Goal: Book appointment/travel/reservation

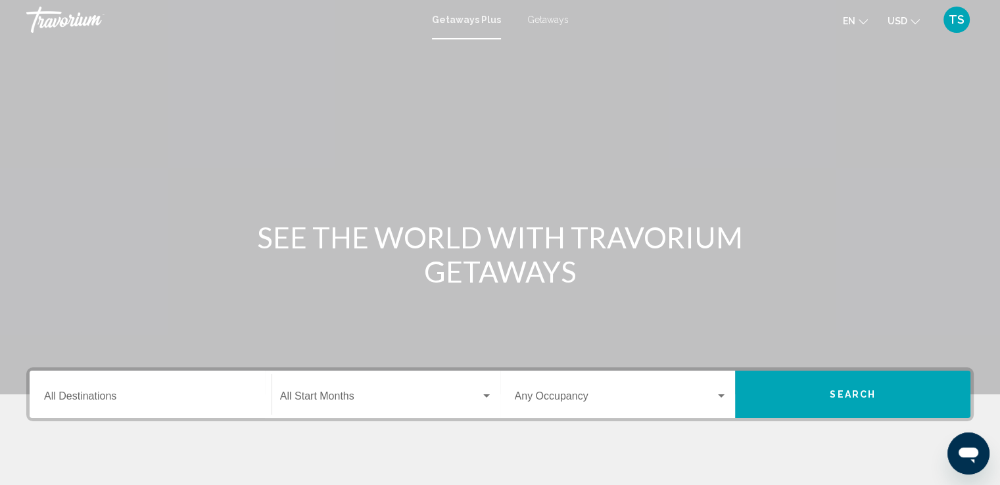
click at [670, 302] on div "Main content" at bounding box center [500, 197] width 1000 height 394
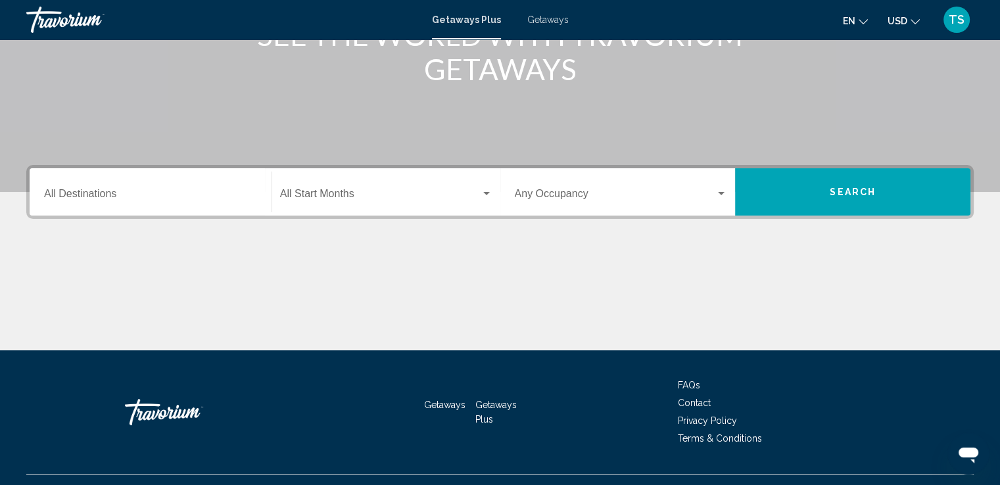
scroll to position [176, 0]
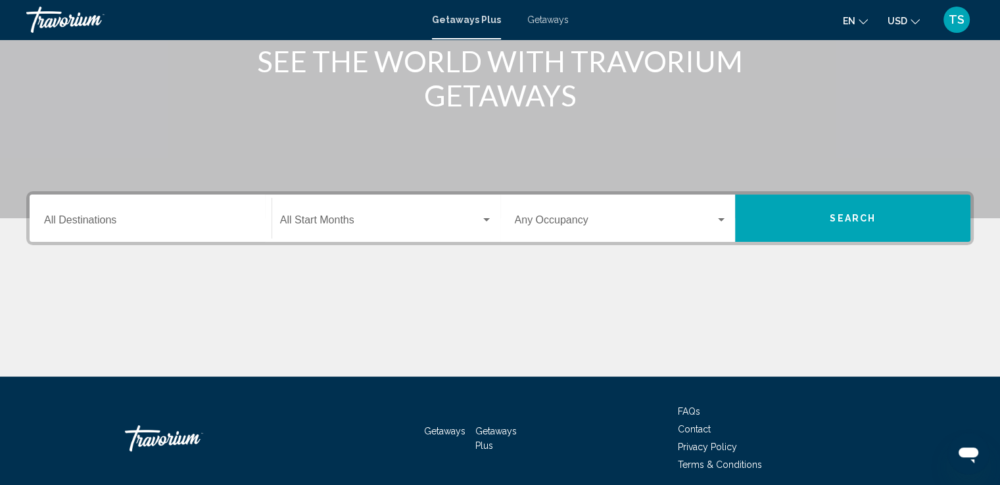
click at [71, 225] on input "Destination All Destinations" at bounding box center [150, 223] width 213 height 12
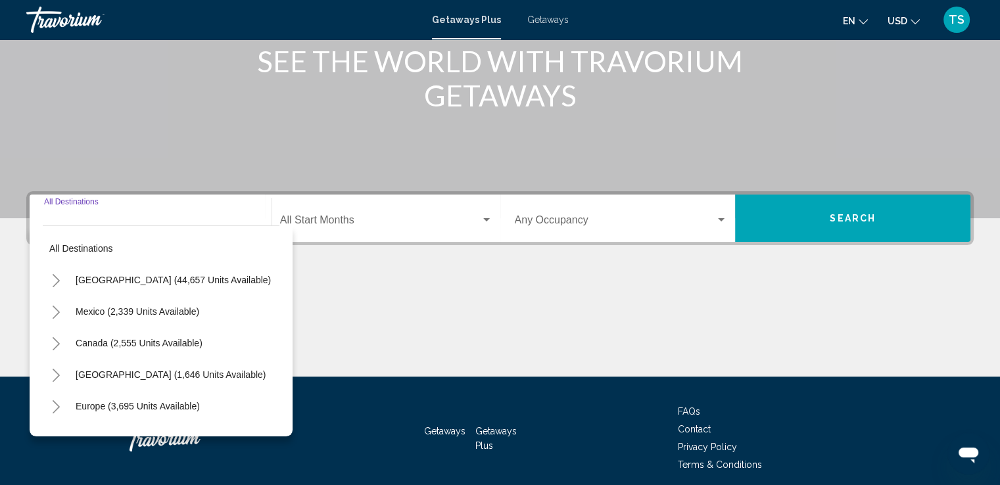
scroll to position [229, 0]
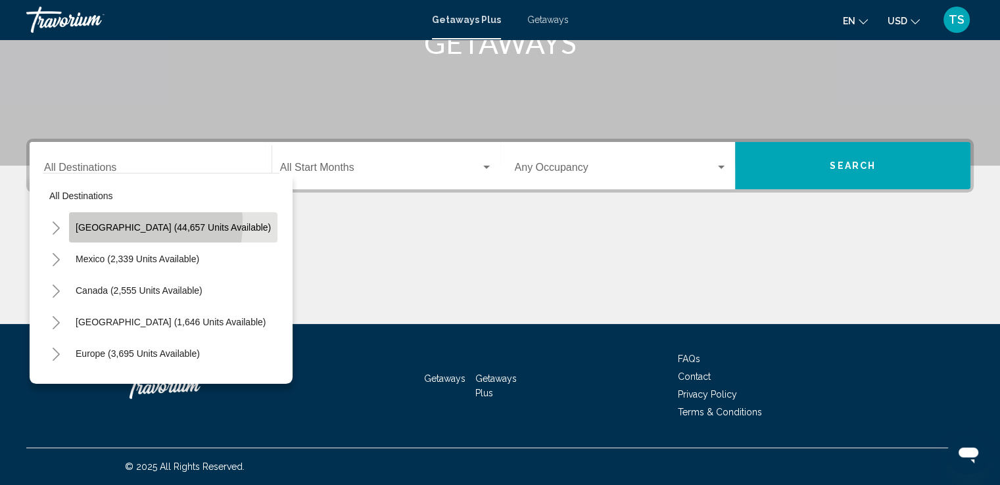
click at [111, 223] on span "[GEOGRAPHIC_DATA] (44,657 units available)" at bounding box center [173, 227] width 195 height 11
type input "**********"
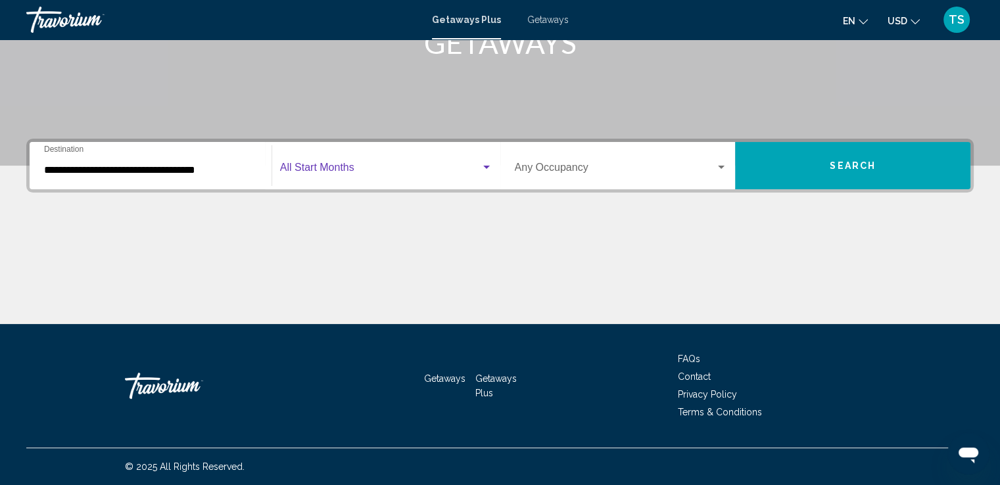
click at [482, 164] on div "Search widget" at bounding box center [486, 167] width 12 height 11
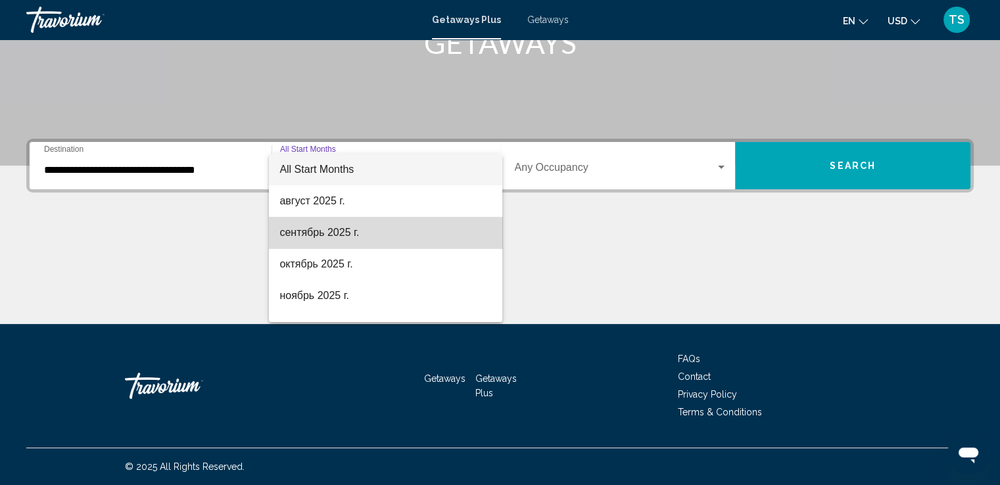
click at [392, 236] on span "сентябрь 2025 г." at bounding box center [385, 233] width 212 height 32
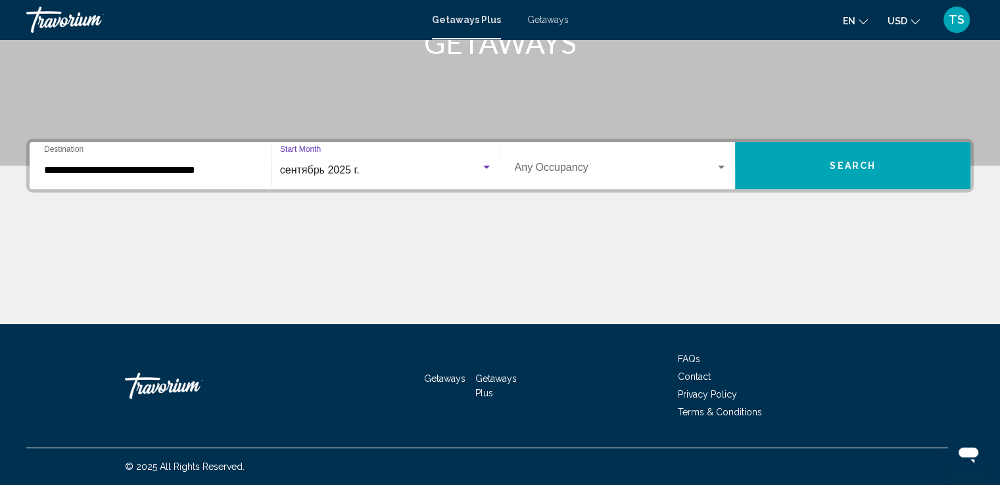
click at [722, 160] on div "Occupancy Any Occupancy" at bounding box center [621, 165] width 213 height 41
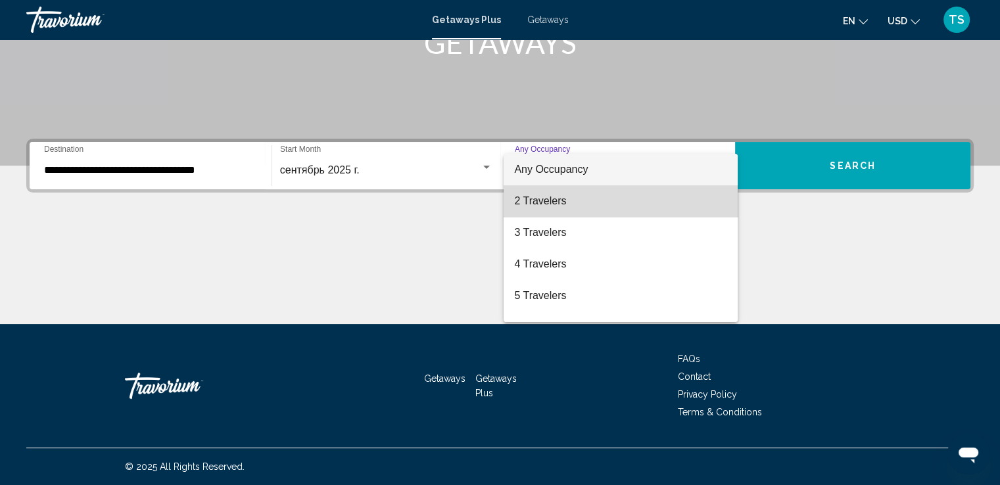
click at [649, 206] on span "2 Travelers" at bounding box center [620, 201] width 213 height 32
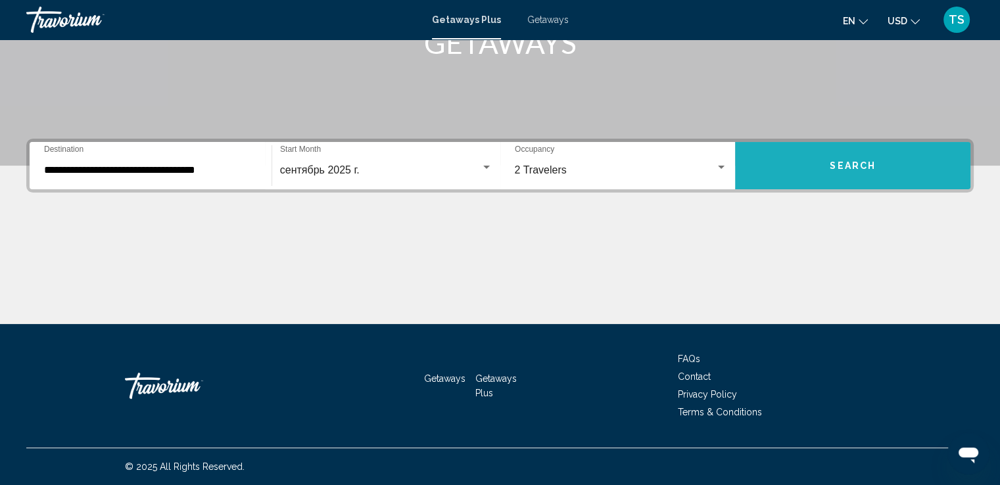
click at [843, 164] on span "Search" at bounding box center [853, 166] width 46 height 11
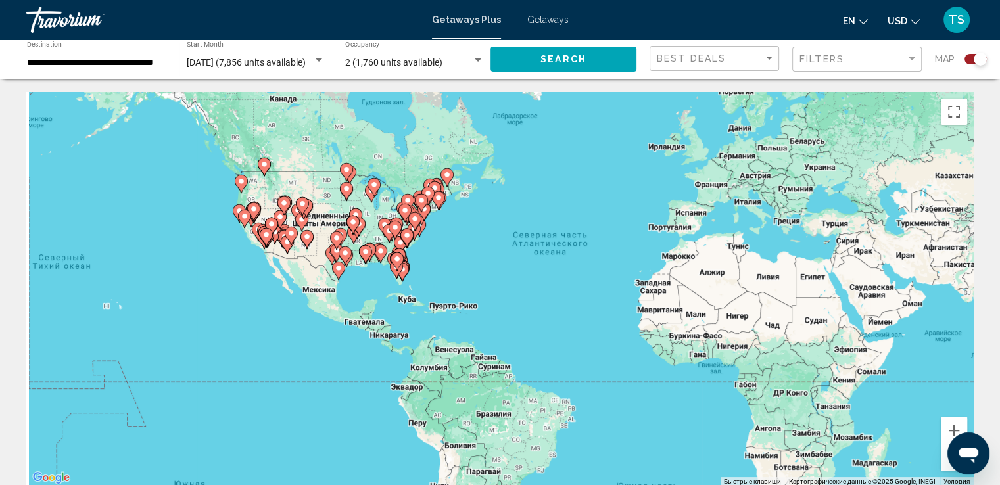
drag, startPoint x: 312, startPoint y: 269, endPoint x: 402, endPoint y: 241, distance: 94.8
click at [402, 241] on gmp-advanced-marker "Main content" at bounding box center [406, 238] width 13 height 20
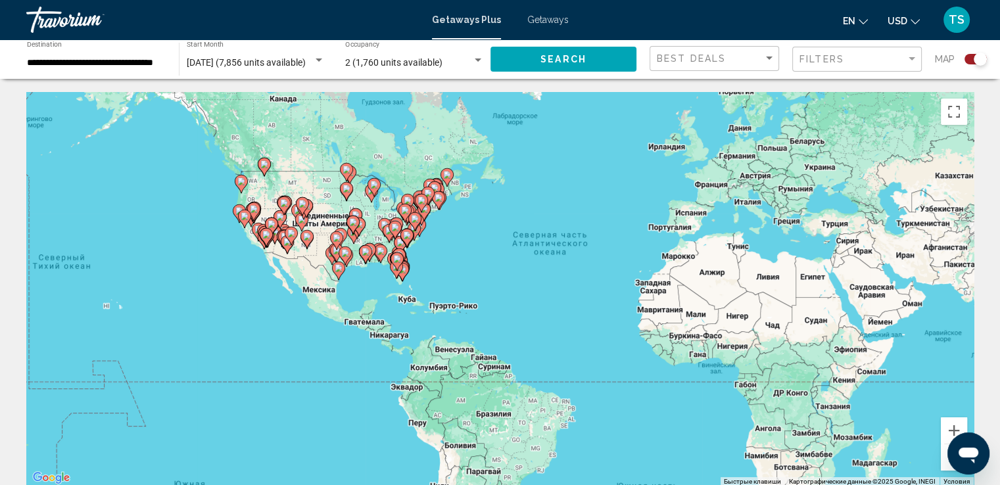
click at [402, 241] on gmp-advanced-marker "Main content" at bounding box center [406, 238] width 13 height 20
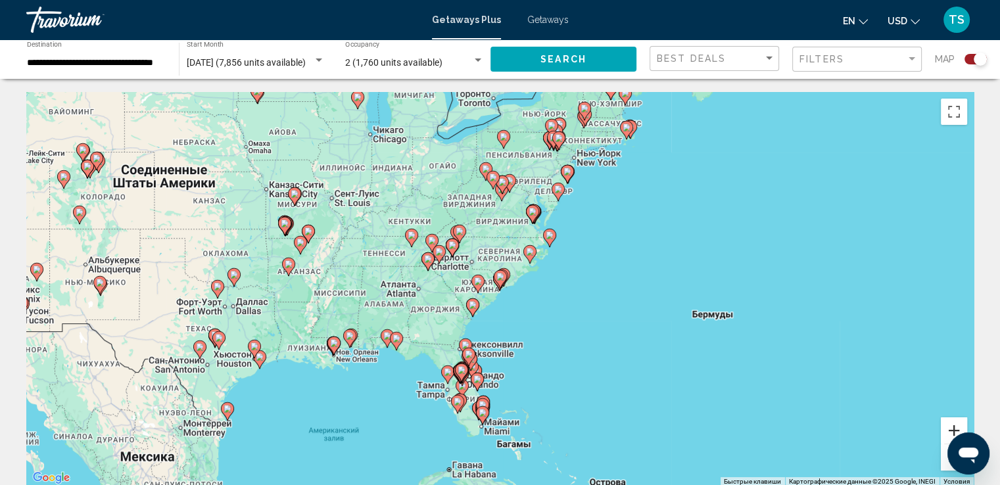
click at [958, 429] on button "Увеличить" at bounding box center [954, 430] width 26 height 26
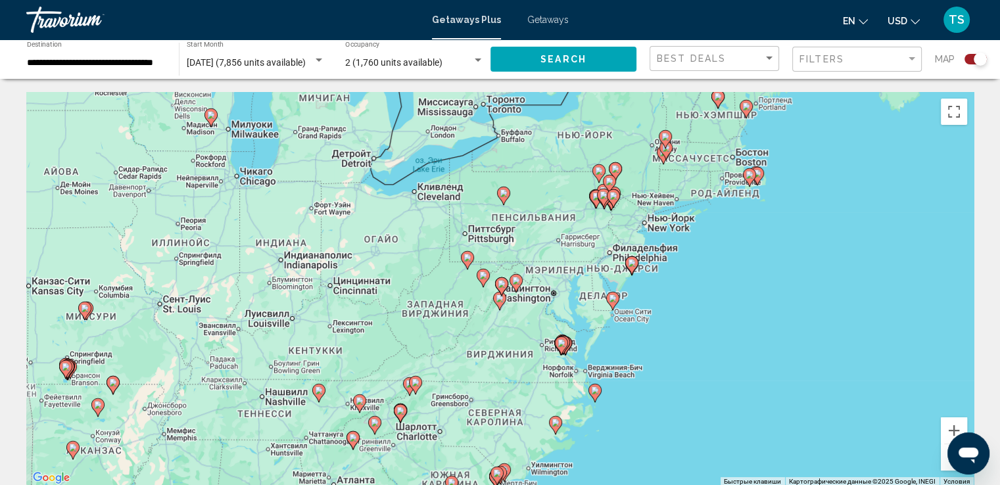
drag, startPoint x: 705, startPoint y: 215, endPoint x: 702, endPoint y: 413, distance: 197.9
click at [702, 413] on div "Чтобы активировать перетаскивание с помощью клавиатуры, нажмите Alt + Ввод. Пос…" at bounding box center [499, 289] width 947 height 394
click at [951, 427] on button "Увеличить" at bounding box center [954, 430] width 26 height 26
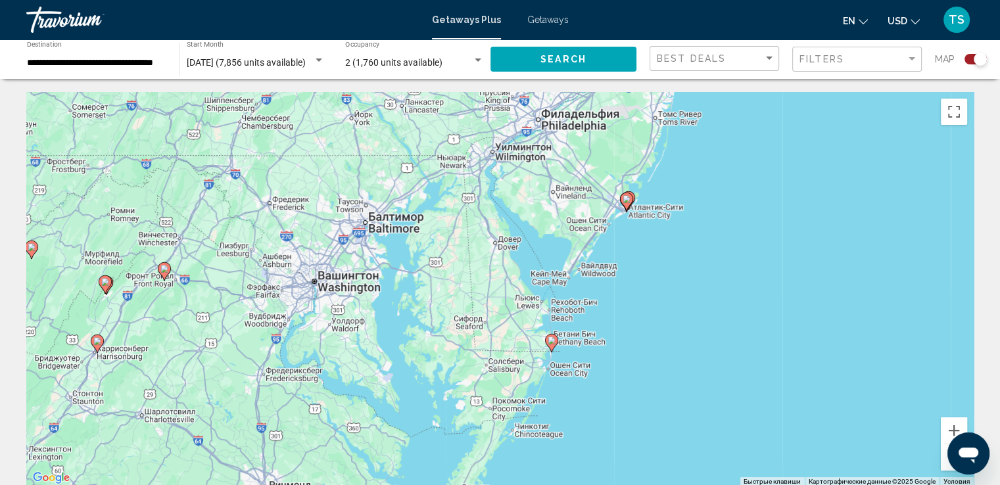
drag, startPoint x: 762, startPoint y: 284, endPoint x: 360, endPoint y: 260, distance: 403.0
click at [360, 260] on div "Чтобы активировать перетаскивание с помощью клавиатуры, нажмите Alt + Ввод. Пос…" at bounding box center [499, 289] width 947 height 394
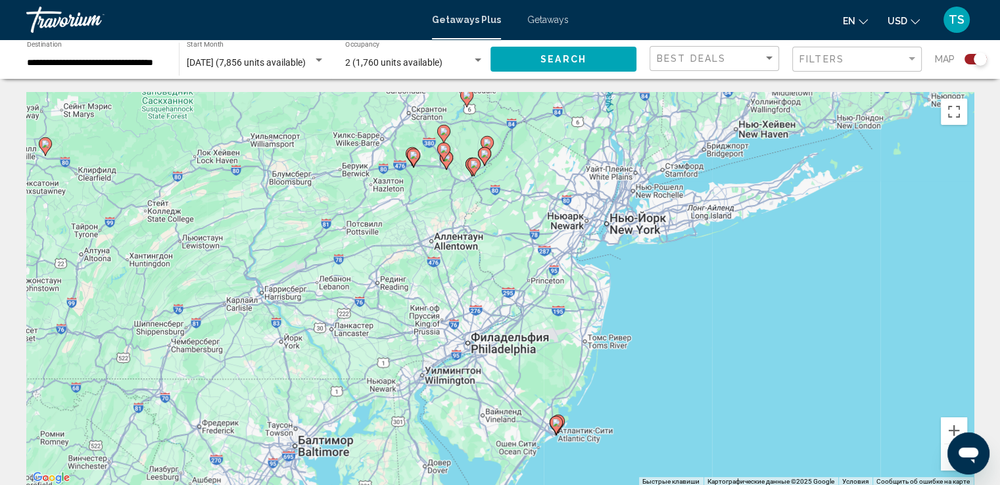
drag, startPoint x: 596, startPoint y: 165, endPoint x: 526, endPoint y: 390, distance: 235.5
click at [526, 390] on div "Чтобы активировать перетаскивание с помощью клавиатуры, нажмите Alt + Ввод. Пос…" at bounding box center [499, 289] width 947 height 394
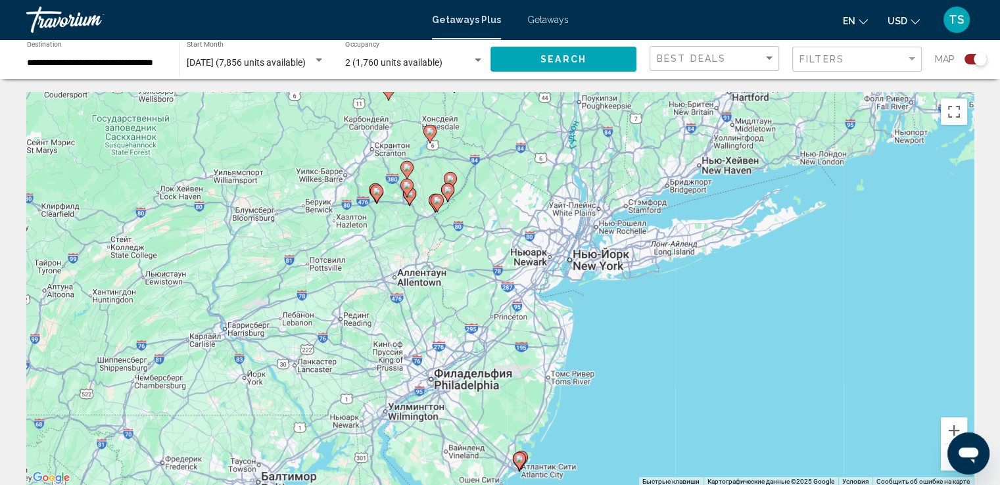
drag, startPoint x: 928, startPoint y: 274, endPoint x: 902, endPoint y: 282, distance: 27.4
click at [902, 282] on div "Чтобы активировать перетаскивание с помощью клавиатуры, нажмите Alt + Ввод. Пос…" at bounding box center [499, 289] width 947 height 394
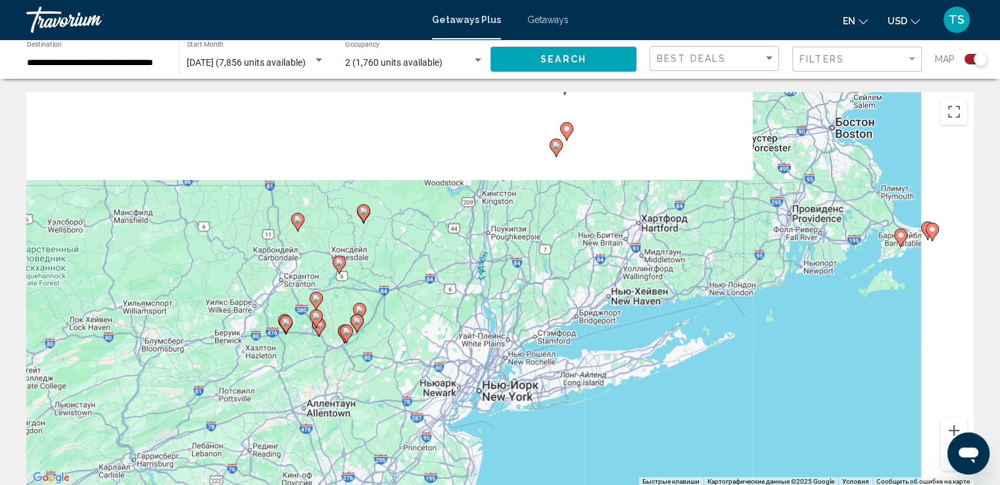
drag, startPoint x: 902, startPoint y: 282, endPoint x: 816, endPoint y: 406, distance: 150.8
click at [816, 406] on div "Чтобы активировать перетаскивание с помощью клавиатуры, нажмите Alt + Ввод. Пос…" at bounding box center [499, 289] width 947 height 394
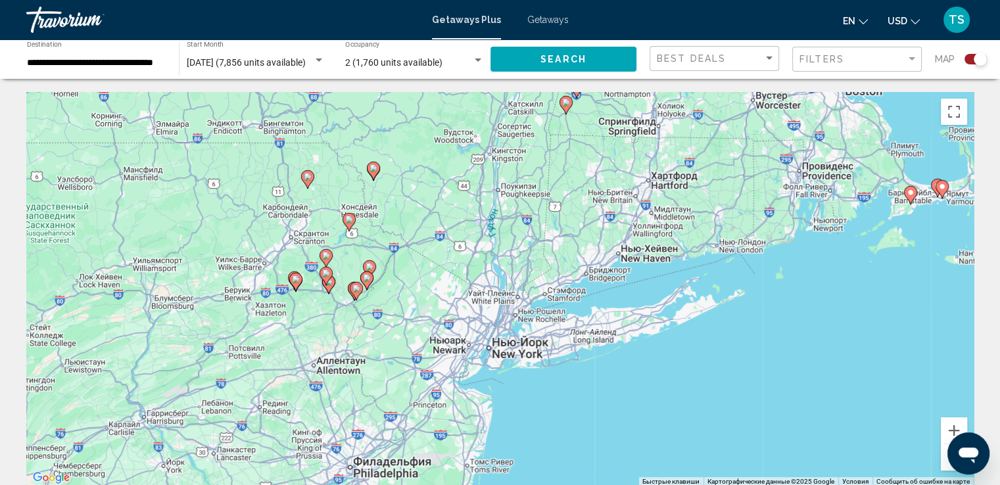
drag, startPoint x: 597, startPoint y: 431, endPoint x: 607, endPoint y: 386, distance: 45.8
click at [607, 386] on div "Чтобы активировать перетаскивание с помощью клавиатуры, нажмите Alt + Ввод. Пос…" at bounding box center [499, 289] width 947 height 394
click at [952, 429] on button "Увеличить" at bounding box center [954, 430] width 26 height 26
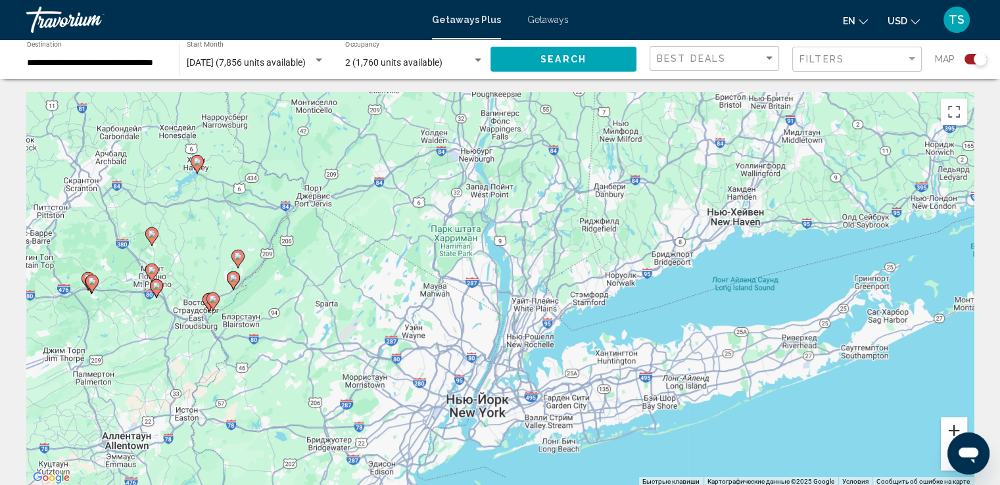
click at [953, 429] on button "Увеличить" at bounding box center [954, 430] width 26 height 26
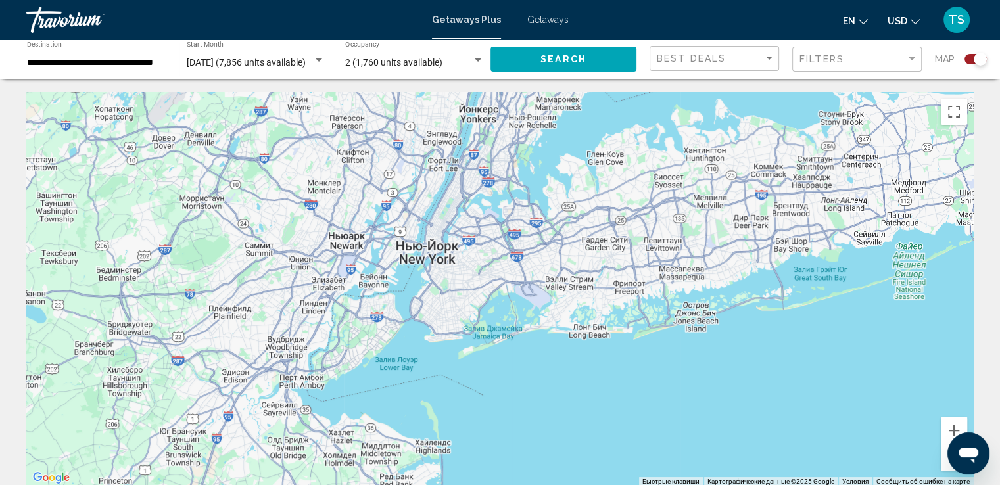
drag, startPoint x: 739, startPoint y: 350, endPoint x: 711, endPoint y: 77, distance: 274.9
click at [947, 466] on button "Уменьшить" at bounding box center [954, 457] width 26 height 26
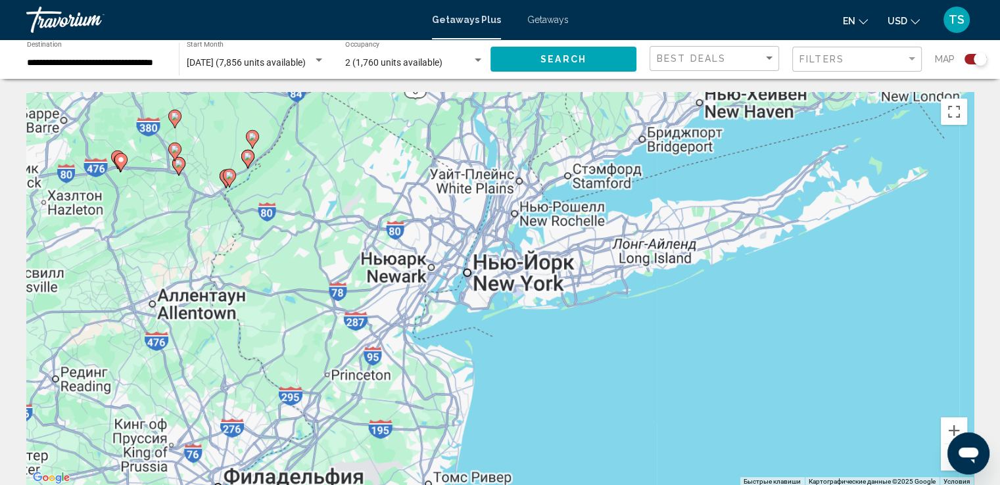
click at [947, 466] on button "Уменьшить" at bounding box center [954, 457] width 26 height 26
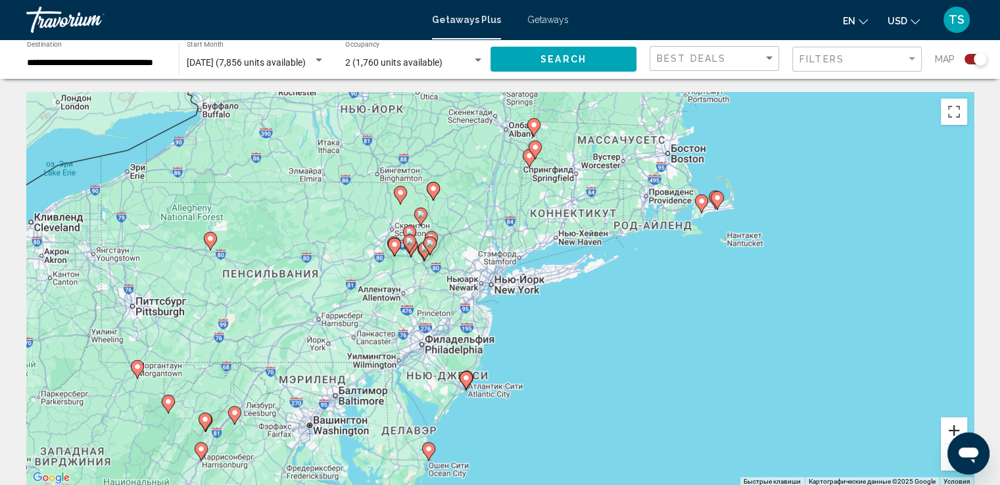
click at [952, 424] on button "Увеличить" at bounding box center [954, 430] width 26 height 26
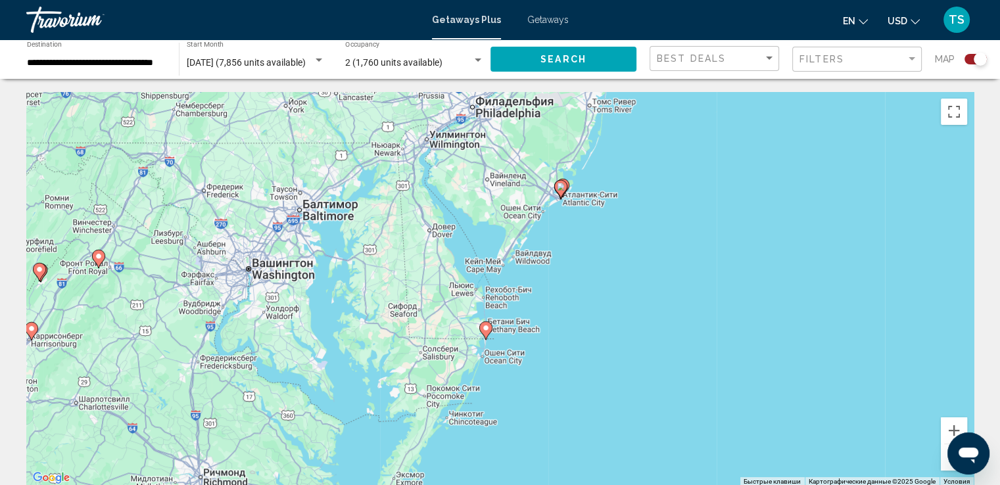
drag, startPoint x: 660, startPoint y: 365, endPoint x: 789, endPoint y: 71, distance: 321.4
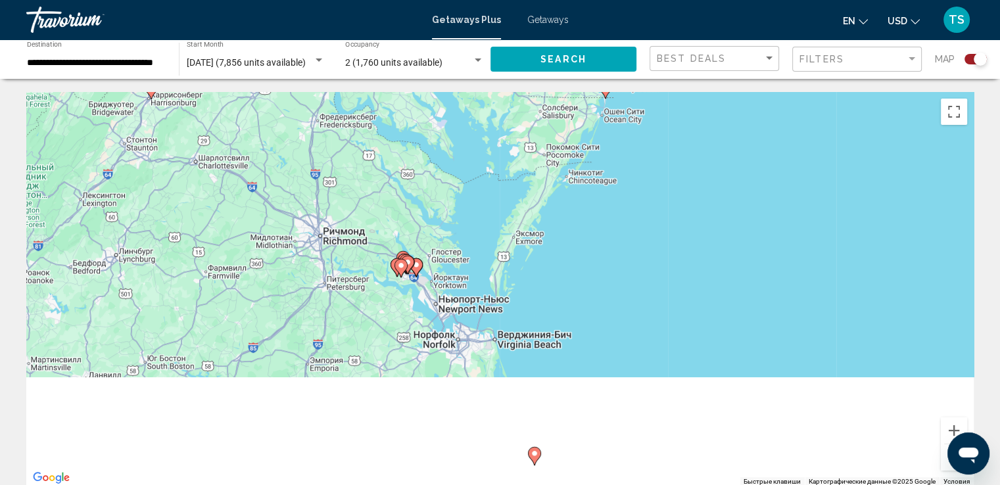
drag, startPoint x: 657, startPoint y: 271, endPoint x: 683, endPoint y: 188, distance: 86.7
click at [771, 30] on div "**********" at bounding box center [500, 242] width 1000 height 485
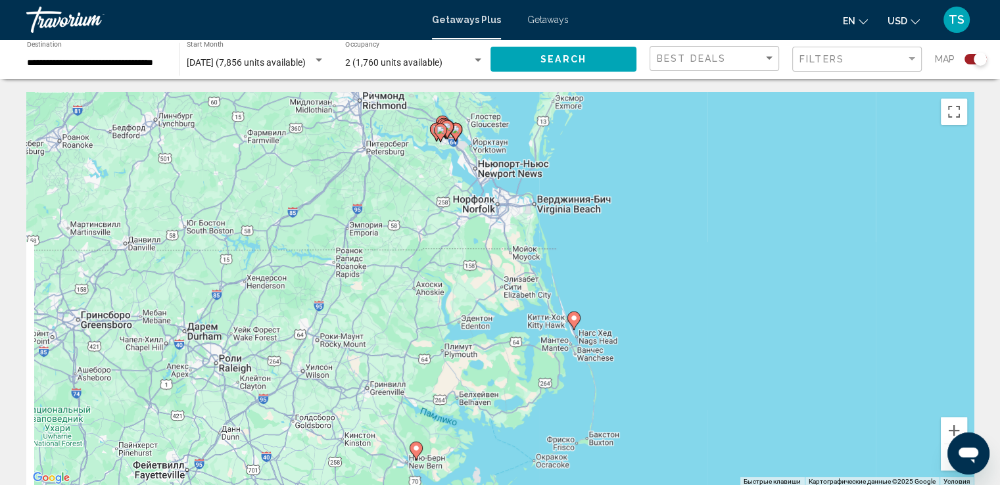
drag, startPoint x: 695, startPoint y: 350, endPoint x: 772, endPoint y: 156, distance: 208.0
click at [772, 156] on div "Чтобы активировать перетаскивание с помощью клавиатуры, нажмите Alt + Ввод. Пос…" at bounding box center [499, 289] width 947 height 394
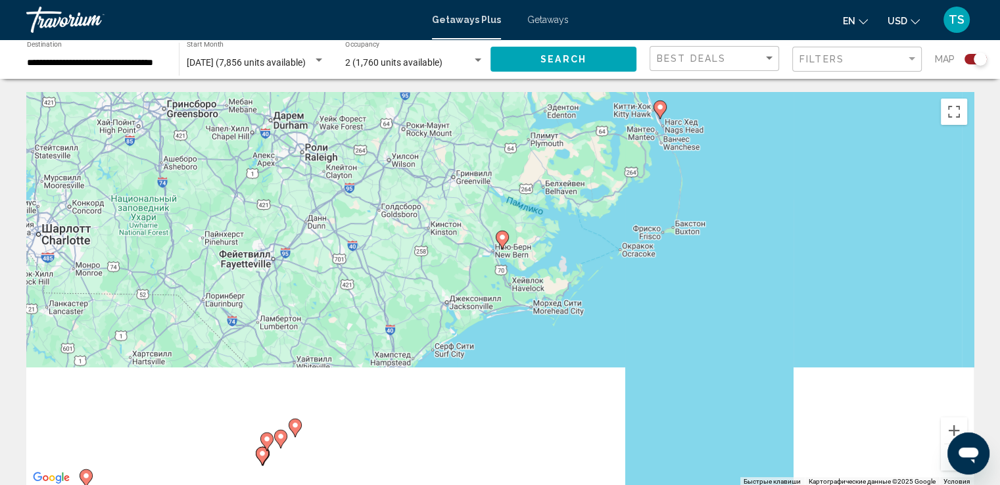
drag, startPoint x: 643, startPoint y: 388, endPoint x: 728, endPoint y: 169, distance: 235.6
click at [728, 169] on div "Чтобы активировать перетаскивание с помощью клавиатуры, нажмите Alt + Ввод. Пос…" at bounding box center [499, 289] width 947 height 394
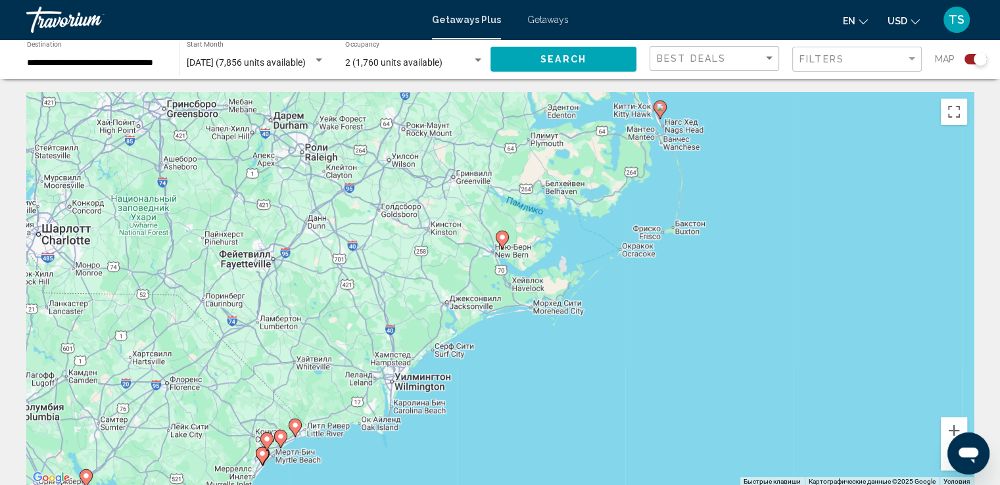
click at [947, 463] on button "Уменьшить" at bounding box center [954, 457] width 26 height 26
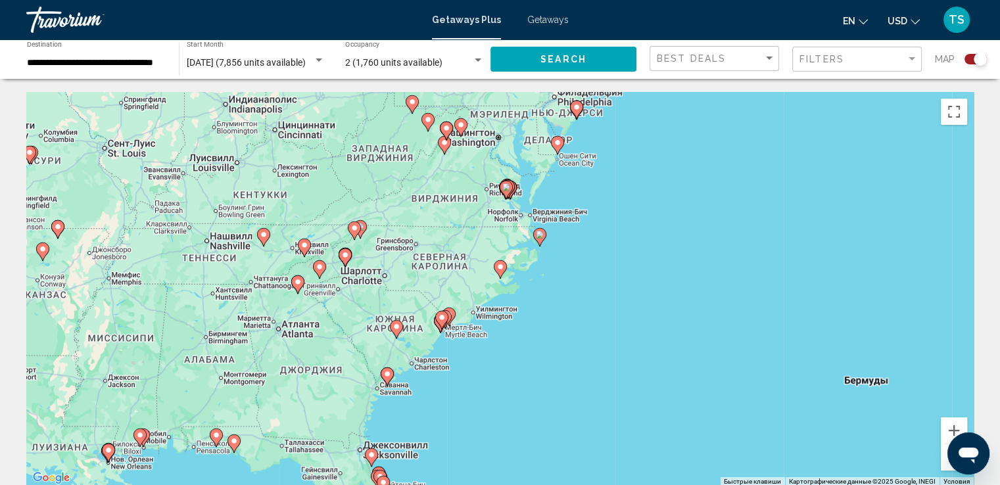
click at [947, 463] on button "Уменьшить" at bounding box center [954, 457] width 26 height 26
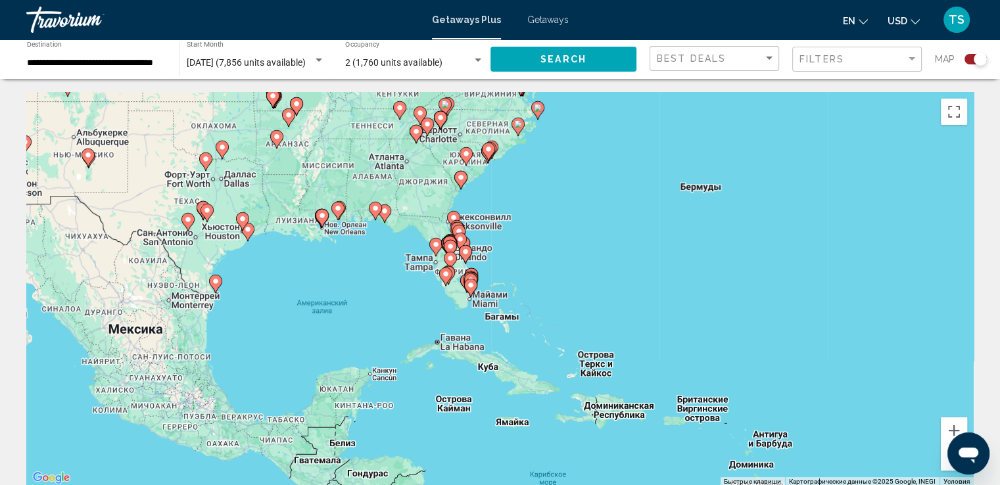
drag, startPoint x: 530, startPoint y: 407, endPoint x: 547, endPoint y: 256, distance: 152.1
click at [547, 256] on div "Чтобы активировать перетаскивание с помощью клавиатуры, нажмите Alt + Ввод. Пос…" at bounding box center [499, 289] width 947 height 394
click at [949, 425] on button "Увеличить" at bounding box center [954, 430] width 26 height 26
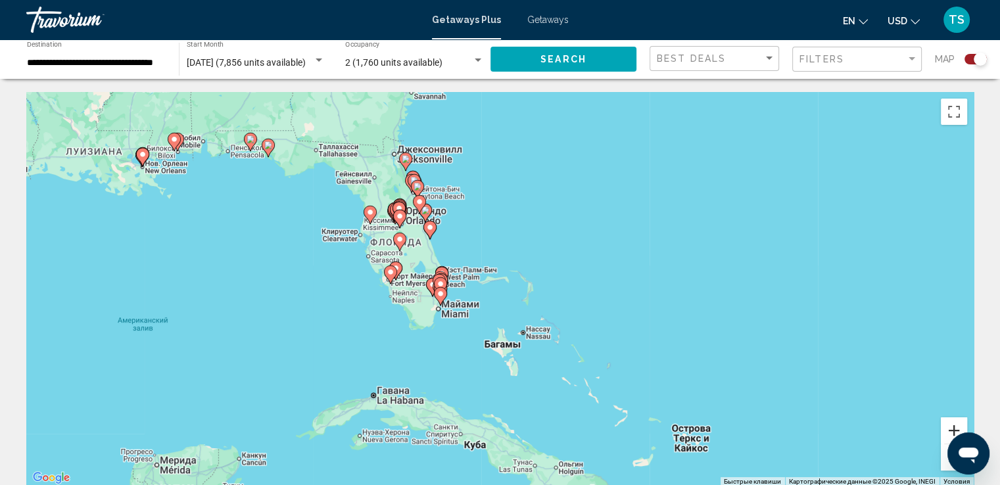
click at [950, 425] on button "Увеличить" at bounding box center [954, 430] width 26 height 26
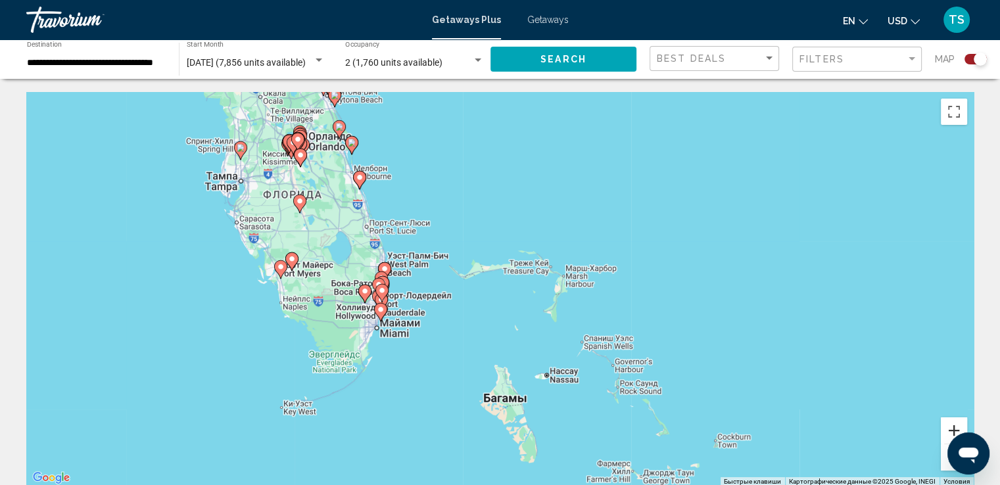
click at [950, 425] on button "Увеличить" at bounding box center [954, 430] width 26 height 26
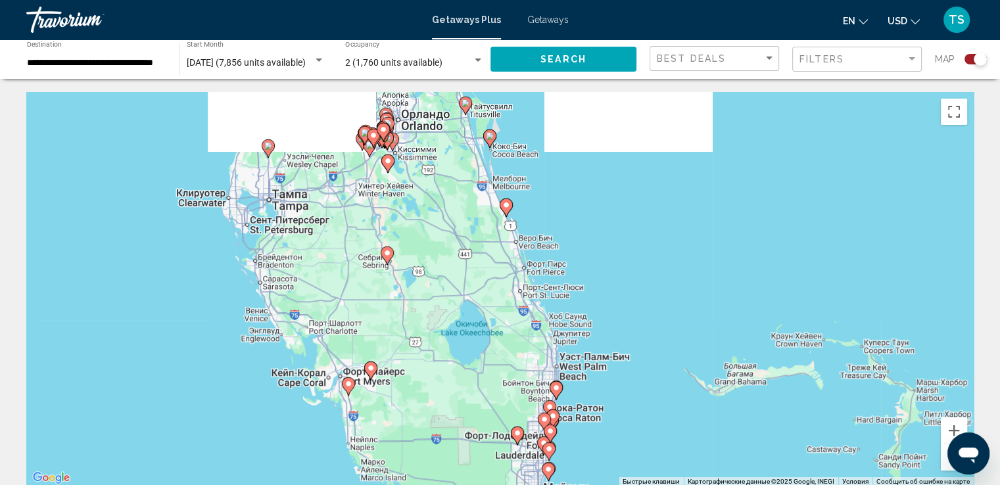
drag, startPoint x: 41, startPoint y: 384, endPoint x: 329, endPoint y: 510, distance: 314.3
click at [329, 484] on html "**********" at bounding box center [500, 242] width 1000 height 485
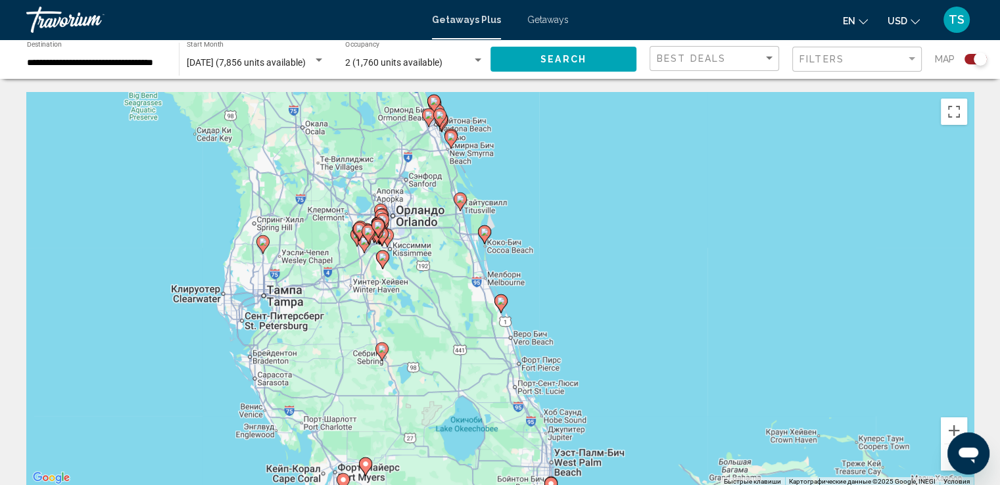
drag, startPoint x: 173, startPoint y: 151, endPoint x: 168, endPoint y: 252, distance: 101.4
click at [168, 252] on div "Чтобы активировать перетаскивание с помощью клавиатуры, нажмите Alt + Ввод. Пос…" at bounding box center [499, 289] width 947 height 394
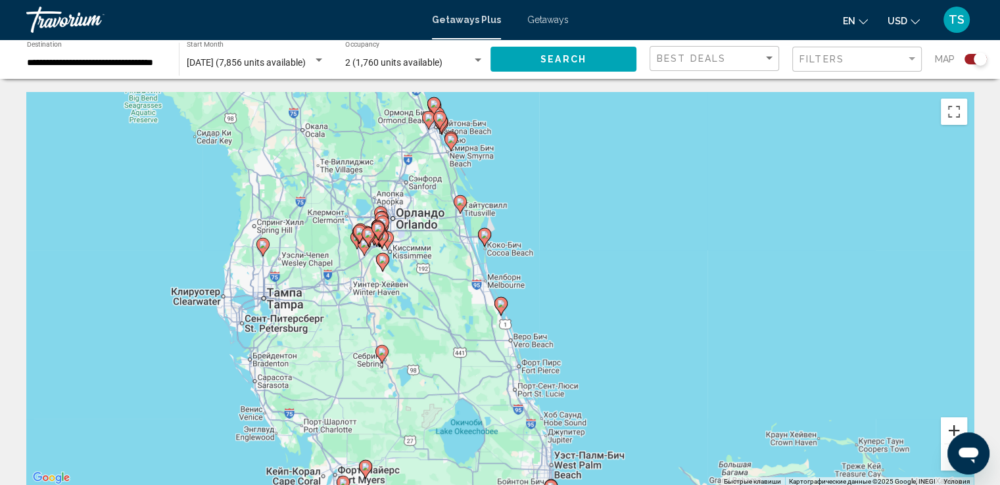
click at [956, 427] on button "Увеличить" at bounding box center [954, 430] width 26 height 26
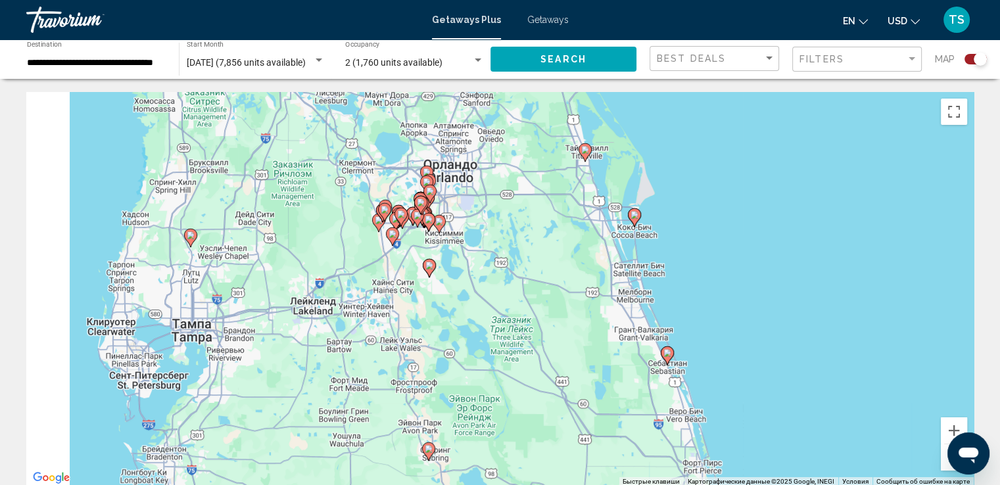
drag, startPoint x: 575, startPoint y: 271, endPoint x: 743, endPoint y: 293, distance: 169.0
click at [743, 293] on div "Чтобы активировать перетаскивание с помощью клавиатуры, нажмите Alt + Ввод. Пос…" at bounding box center [499, 289] width 947 height 394
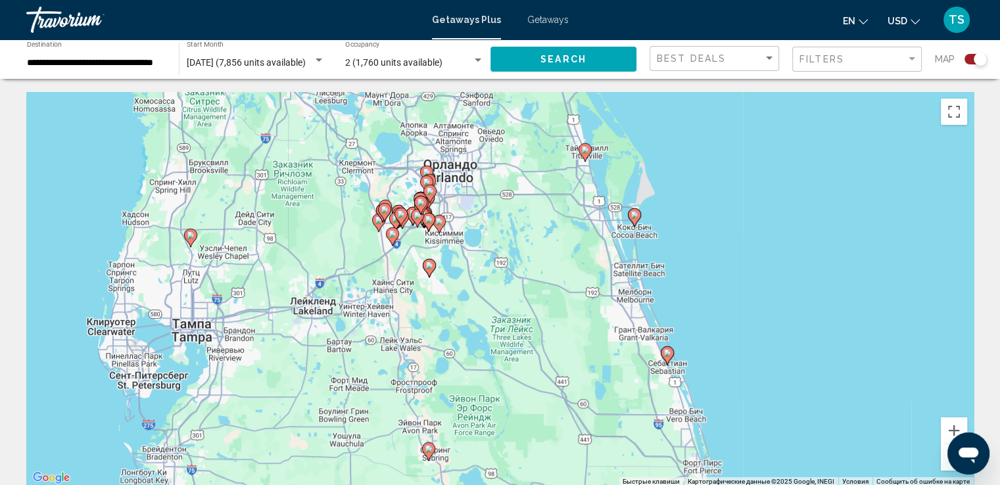
click at [191, 235] on image "Main content" at bounding box center [191, 235] width 8 height 8
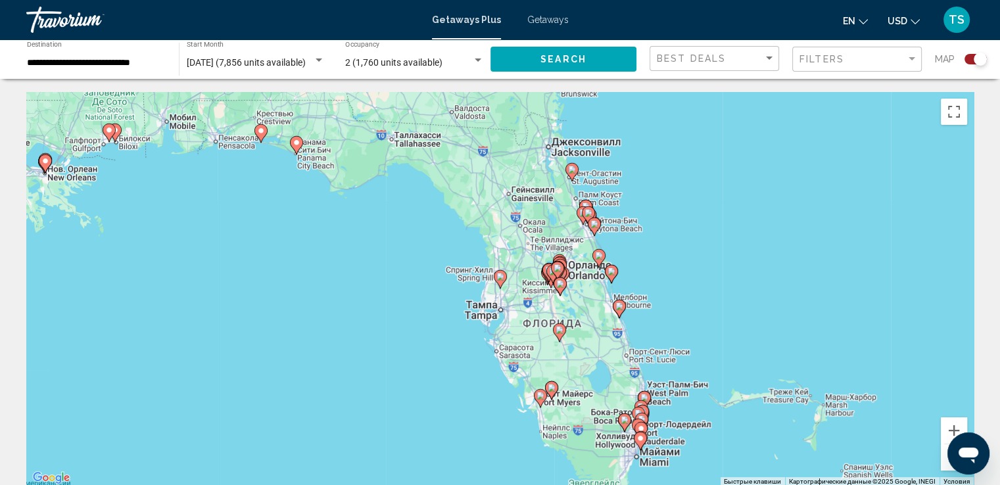
click at [498, 281] on icon "Main content" at bounding box center [500, 279] width 12 height 17
type input "**********"
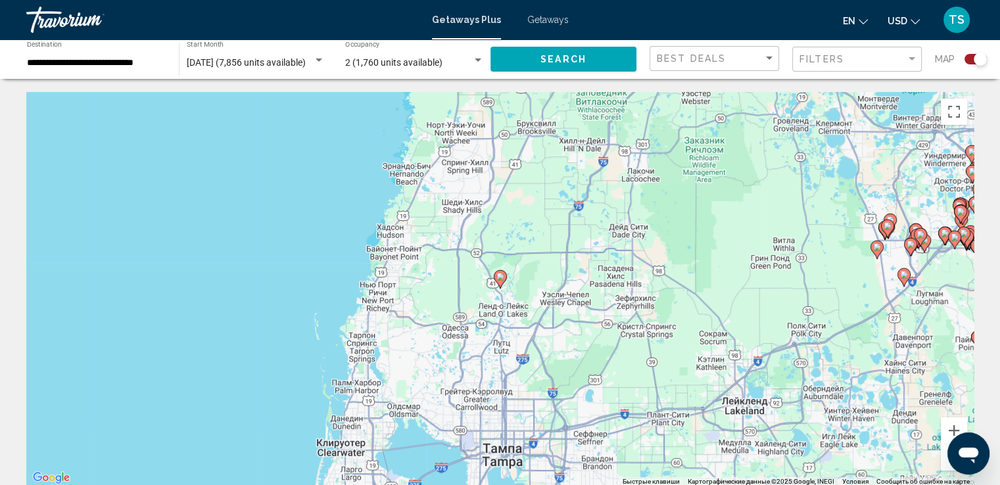
click at [501, 277] on image "Main content" at bounding box center [500, 277] width 8 height 8
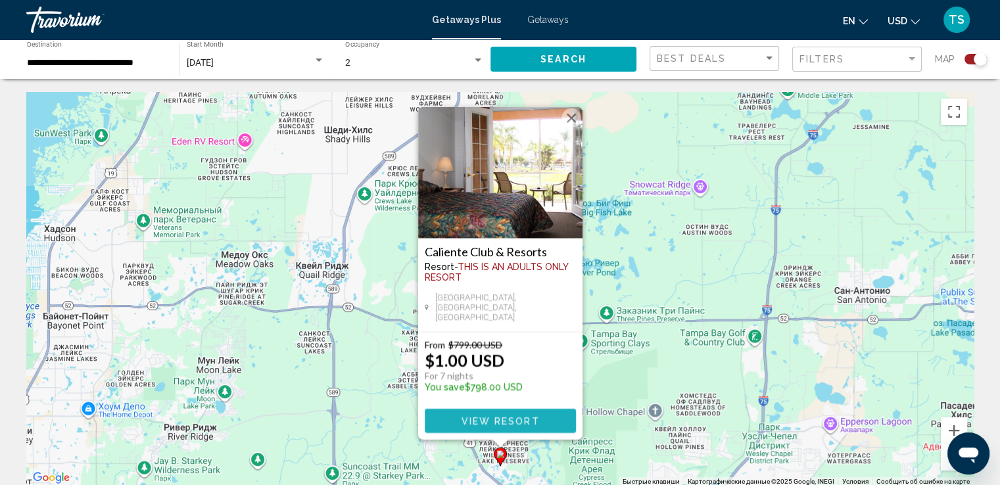
click at [492, 416] on span "View Resort" at bounding box center [500, 421] width 78 height 11
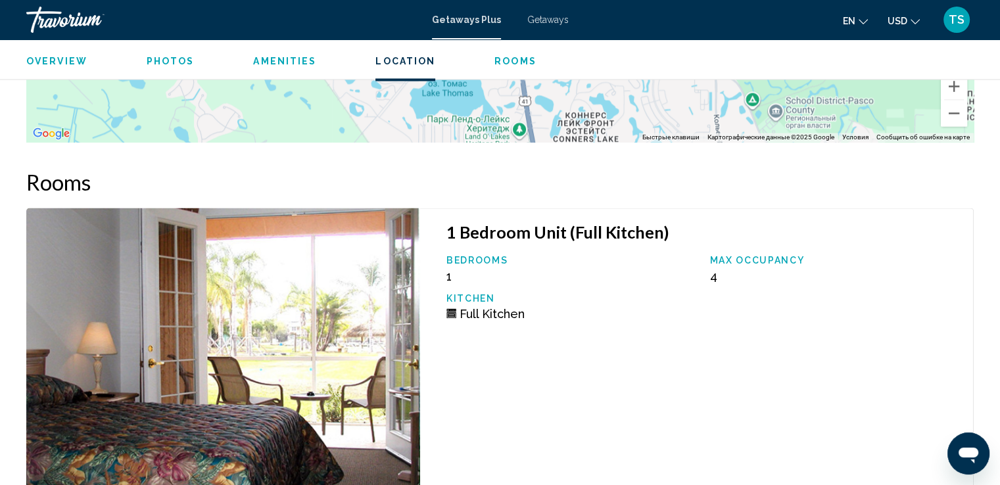
scroll to position [2366, 0]
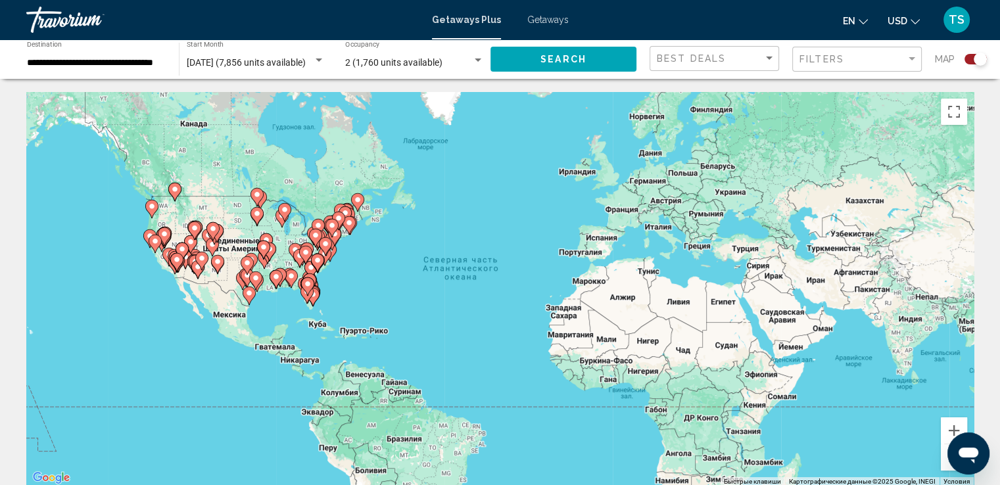
click at [354, 269] on div "Чтобы активировать перетаскивание с помощью клавиатуры, нажмите Alt + Ввод. Пос…" at bounding box center [499, 289] width 947 height 394
click at [954, 424] on button "Увеличить" at bounding box center [954, 430] width 26 height 26
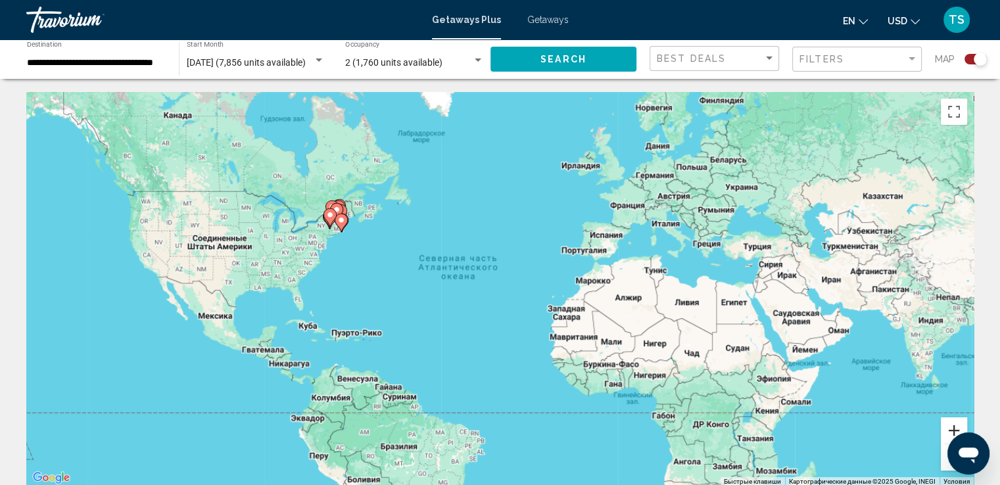
click at [954, 424] on button "Увеличить" at bounding box center [954, 430] width 26 height 26
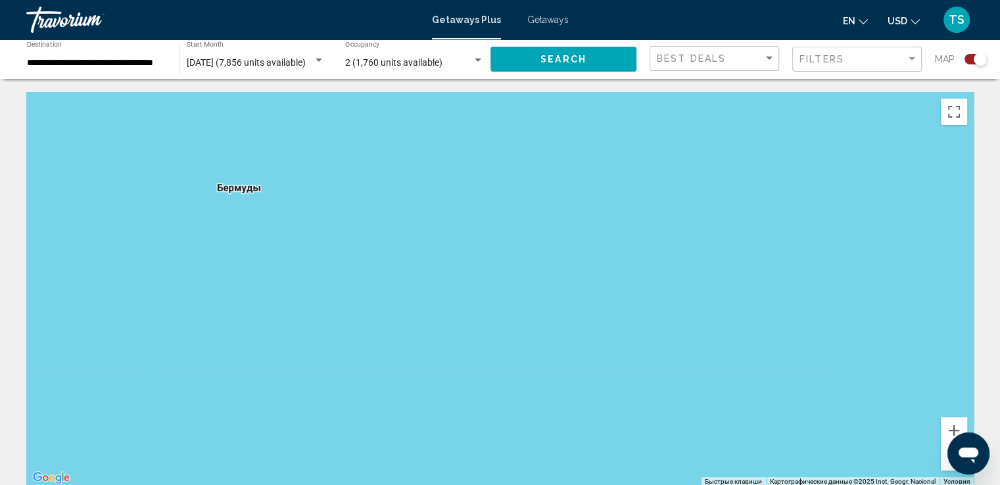
drag, startPoint x: 85, startPoint y: 296, endPoint x: 867, endPoint y: 276, distance: 781.8
click at [867, 276] on div "Main content" at bounding box center [499, 289] width 947 height 394
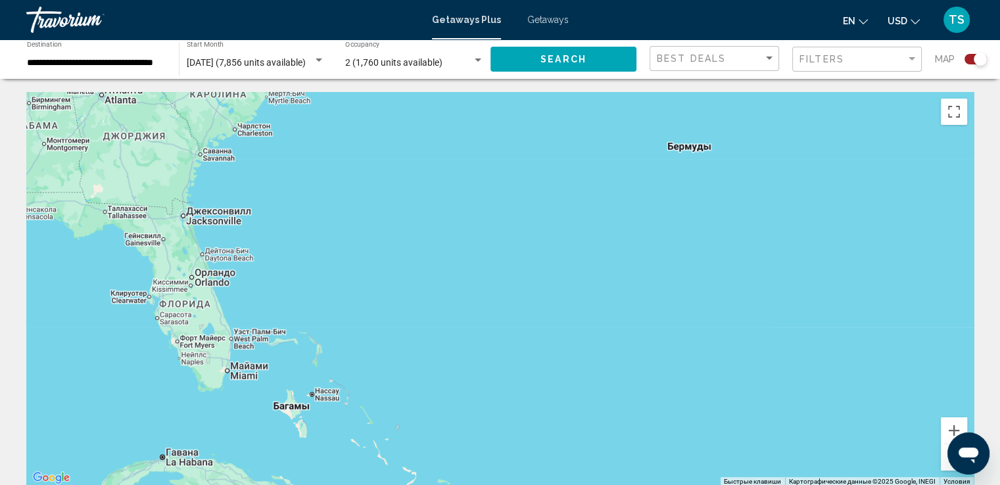
drag, startPoint x: 437, startPoint y: 269, endPoint x: 893, endPoint y: 222, distance: 458.0
click at [893, 222] on div "Чтобы активировать перетаскивание с помощью клавиатуры, нажмите Alt + Ввод. Пос…" at bounding box center [499, 289] width 947 height 394
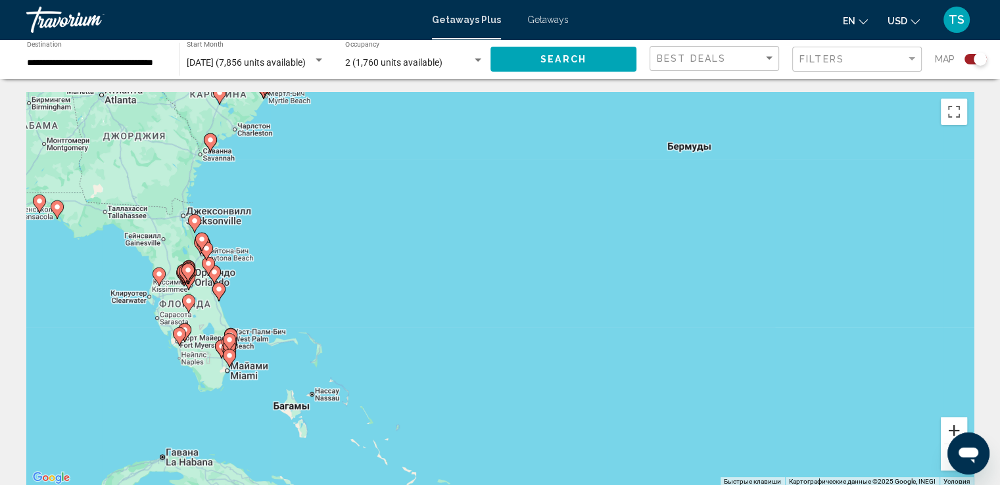
click at [950, 421] on button "Увеличить" at bounding box center [954, 430] width 26 height 26
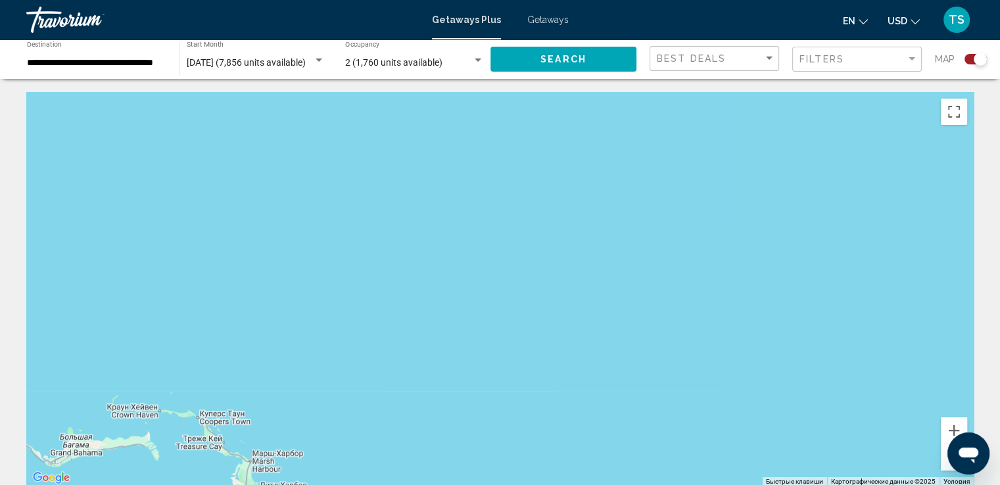
drag, startPoint x: 123, startPoint y: 371, endPoint x: 593, endPoint y: 319, distance: 472.9
click at [593, 319] on div "Main content" at bounding box center [499, 289] width 947 height 394
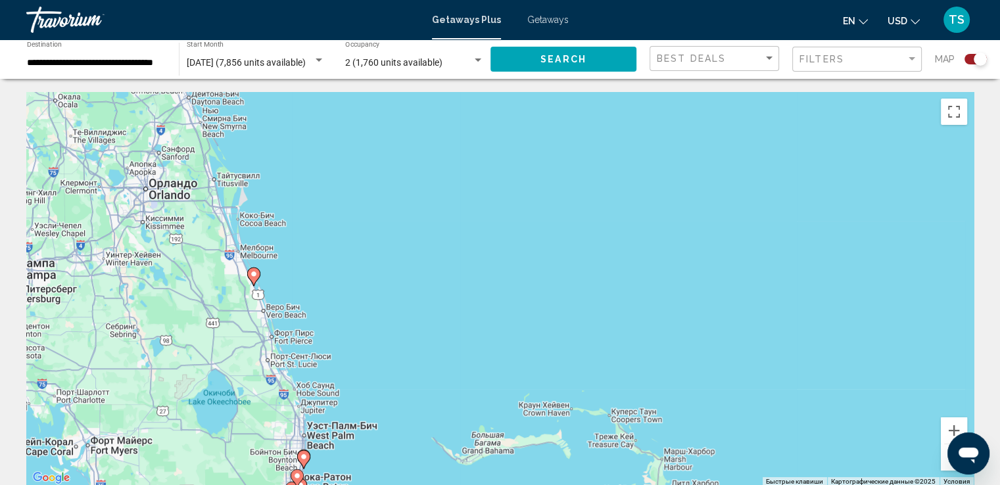
drag, startPoint x: 344, startPoint y: 308, endPoint x: 759, endPoint y: 304, distance: 414.8
click at [759, 304] on div "Чтобы активировать перетаскивание с помощью клавиатуры, нажмите Alt + Ввод. Пос…" at bounding box center [499, 289] width 947 height 394
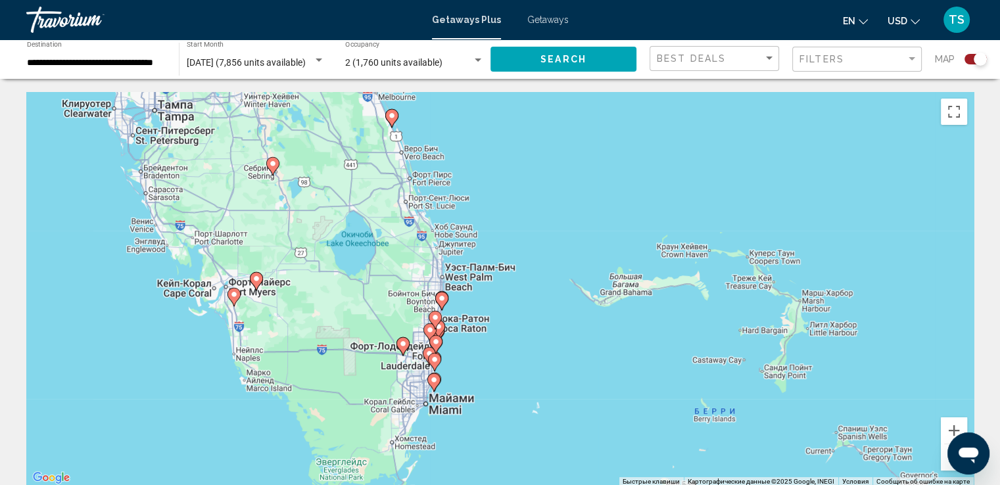
drag, startPoint x: 294, startPoint y: 263, endPoint x: 446, endPoint y: 136, distance: 197.9
click at [431, 115] on div "Чтобы активировать перетаскивание с помощью клавиатуры, нажмите Alt + Ввод. Пос…" at bounding box center [499, 289] width 947 height 394
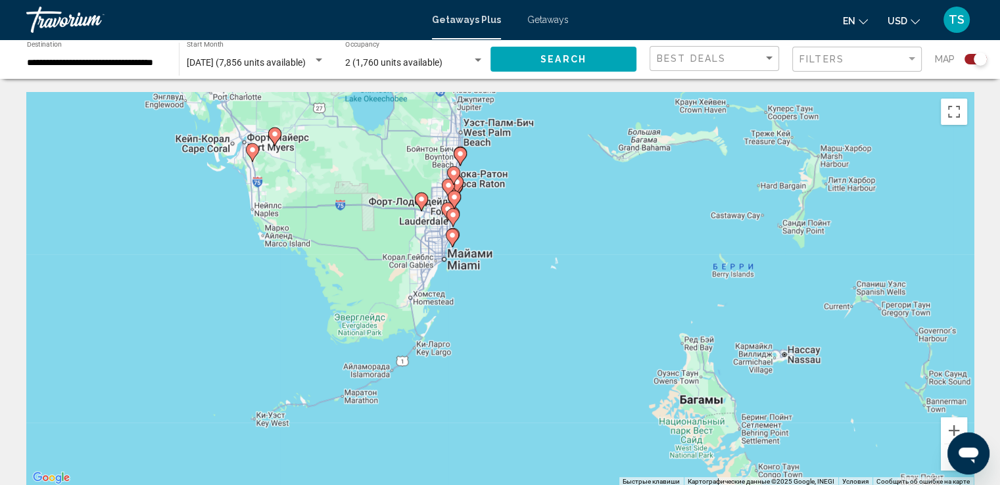
drag, startPoint x: 498, startPoint y: 400, endPoint x: 517, endPoint y: 219, distance: 181.8
click at [517, 219] on div "Чтобы активировать перетаскивание с помощью клавиатуры, нажмите Alt + Ввод. Пос…" at bounding box center [499, 289] width 947 height 394
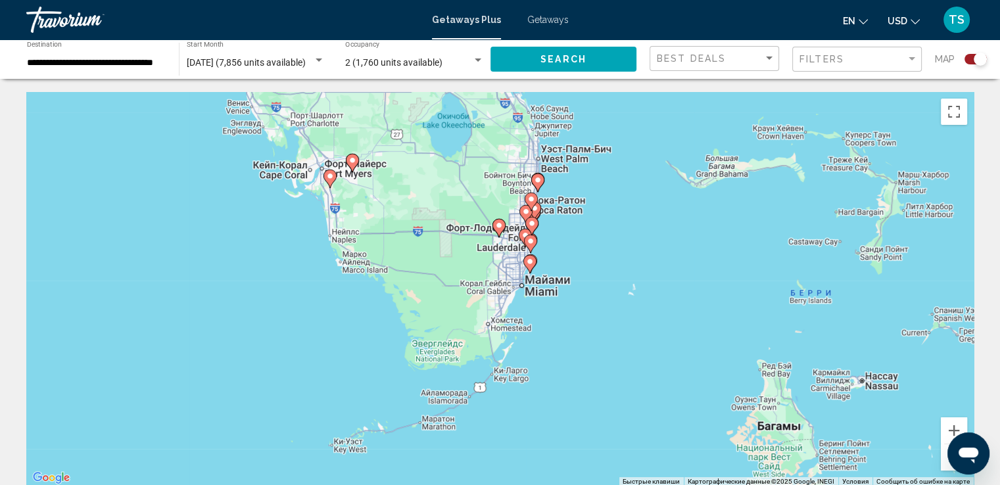
drag, startPoint x: 847, startPoint y: 363, endPoint x: 913, endPoint y: 397, distance: 74.4
click at [914, 396] on div "Чтобы активировать перетаскивание с помощью клавиатуры, нажмите Alt + Ввод. Пос…" at bounding box center [499, 289] width 947 height 394
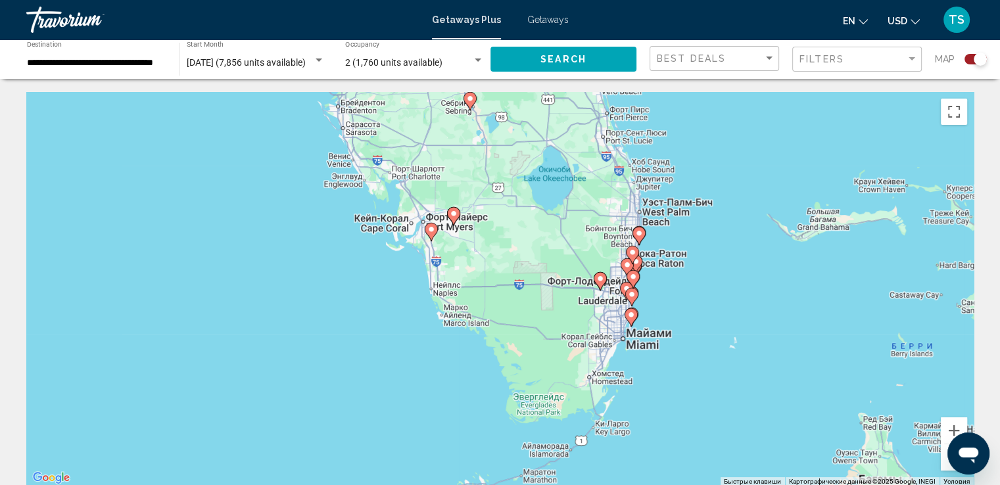
click at [770, 373] on div "Чтобы активировать перетаскивание с помощью клавиатуры, нажмите Alt + Ввод. Пос…" at bounding box center [499, 289] width 947 height 394
click at [952, 428] on button "Увеличить" at bounding box center [954, 430] width 26 height 26
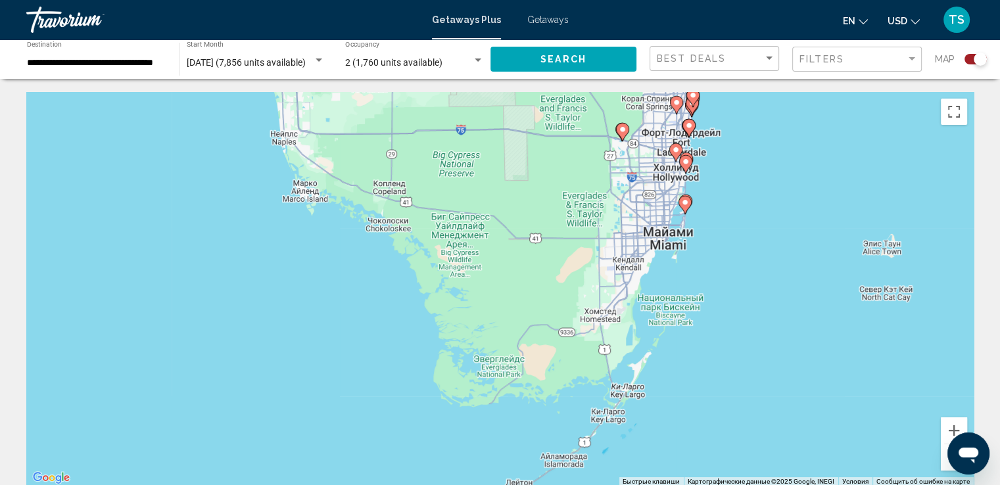
drag, startPoint x: 831, startPoint y: 414, endPoint x: 751, endPoint y: 260, distance: 174.0
click at [751, 260] on div "Чтобы активировать перетаскивание с помощью клавиатуры, нажмите Alt + Ввод. Пос…" at bounding box center [499, 289] width 947 height 394
click at [949, 426] on button "Увеличить" at bounding box center [954, 430] width 26 height 26
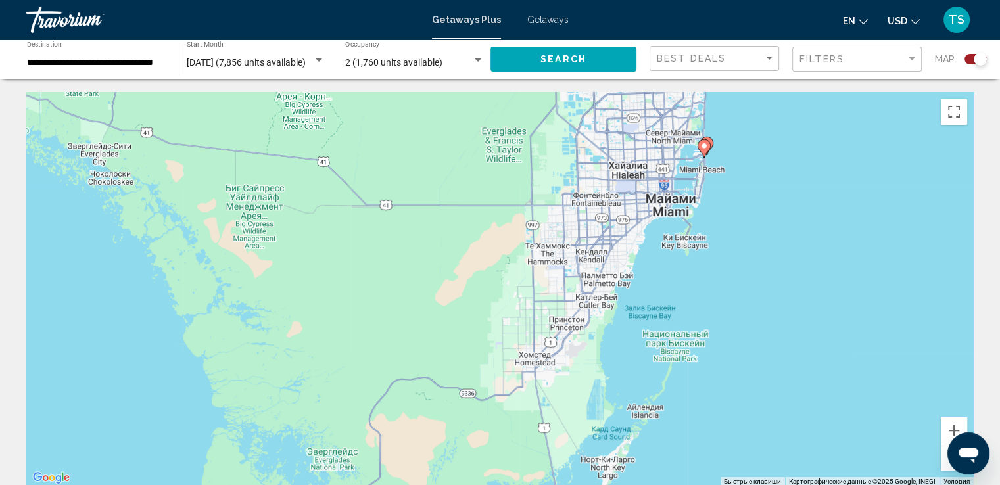
drag, startPoint x: 895, startPoint y: 274, endPoint x: 728, endPoint y: 291, distance: 167.8
click at [728, 291] on div "Чтобы активировать перетаскивание с помощью клавиатуры, нажмите Alt + Ввод. Пос…" at bounding box center [499, 289] width 947 height 394
click at [955, 430] on button "Увеличить" at bounding box center [954, 430] width 26 height 26
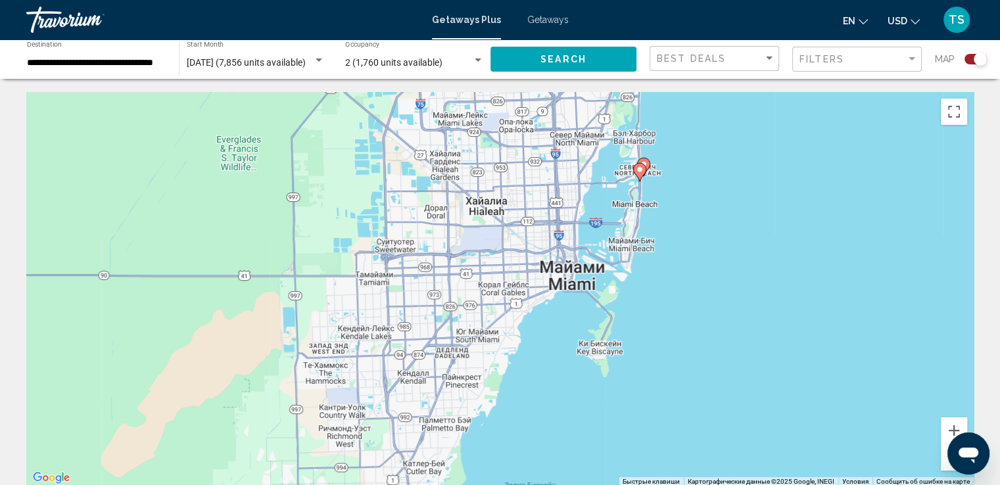
drag, startPoint x: 874, startPoint y: 267, endPoint x: 604, endPoint y: 422, distance: 311.5
click at [604, 422] on div "Чтобы активировать перетаскивание с помощью клавиатуры, нажмите Alt + Ввод. Пос…" at bounding box center [499, 289] width 947 height 394
click at [957, 427] on button "Увеличить" at bounding box center [954, 430] width 26 height 26
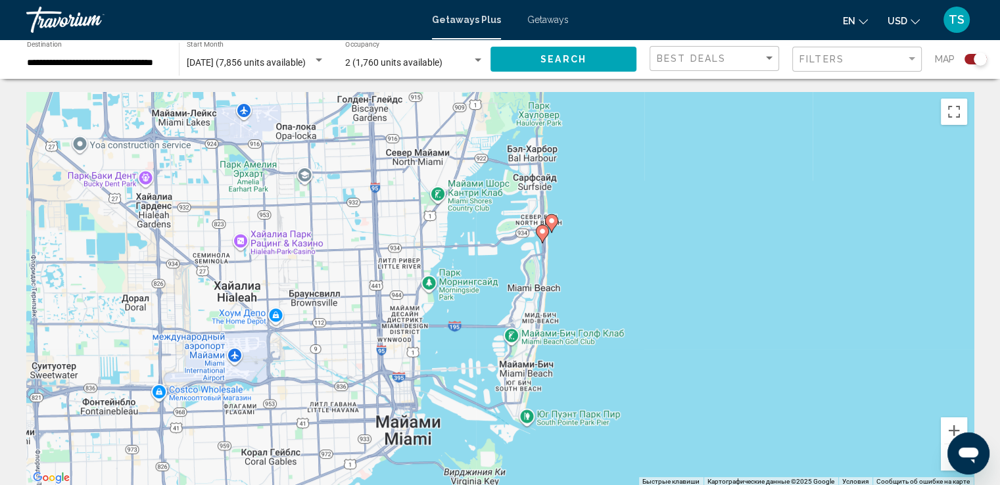
drag, startPoint x: 871, startPoint y: 195, endPoint x: 631, endPoint y: 366, distance: 294.9
click at [631, 366] on div "Чтобы активировать перетаскивание с помощью клавиатуры, нажмите Alt + Ввод. Пос…" at bounding box center [499, 289] width 947 height 394
click at [953, 424] on button "Увеличить" at bounding box center [954, 430] width 26 height 26
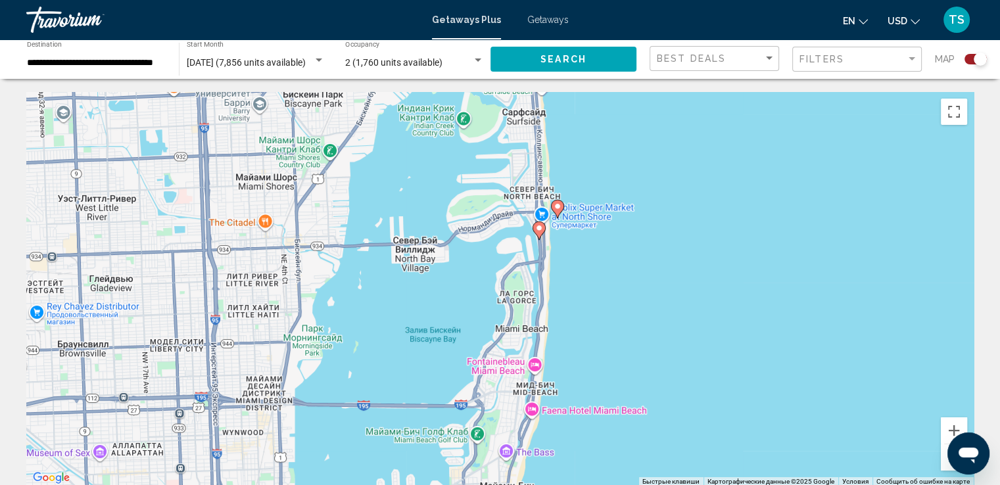
drag, startPoint x: 661, startPoint y: 218, endPoint x: 613, endPoint y: 263, distance: 66.0
click at [613, 263] on div "Чтобы активировать перетаскивание с помощью клавиатуры, нажмите Alt + Ввод. Пос…" at bounding box center [499, 289] width 947 height 394
click at [951, 427] on button "Увеличить" at bounding box center [954, 430] width 26 height 26
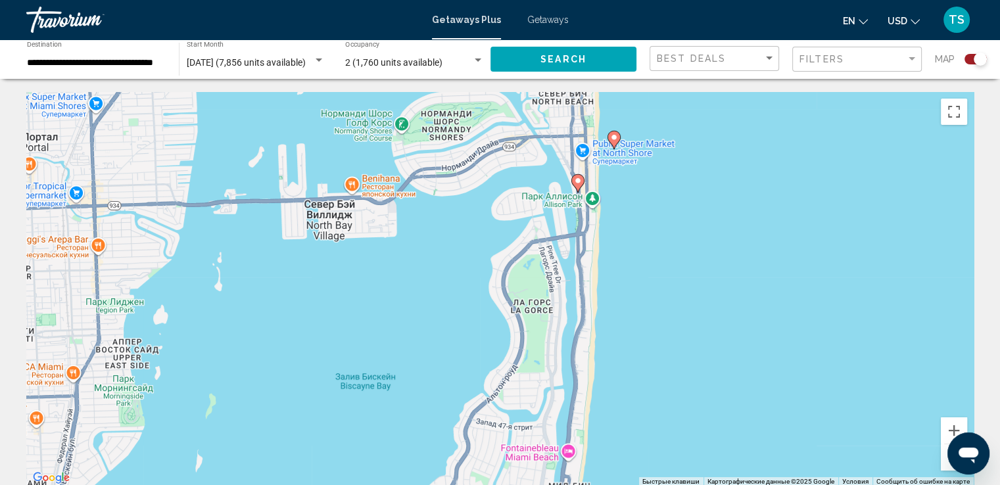
click at [613, 137] on image "Main content" at bounding box center [614, 137] width 8 height 8
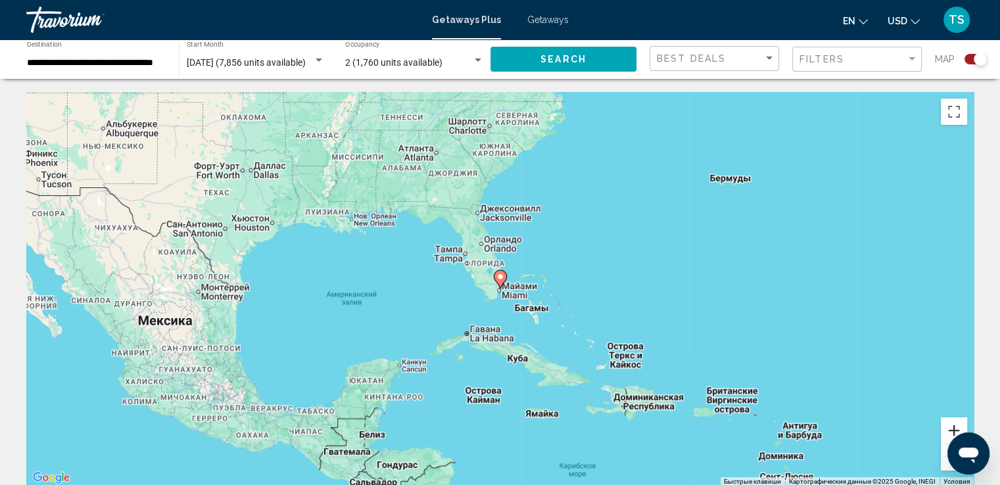
click at [947, 427] on button "Увеличить" at bounding box center [954, 430] width 26 height 26
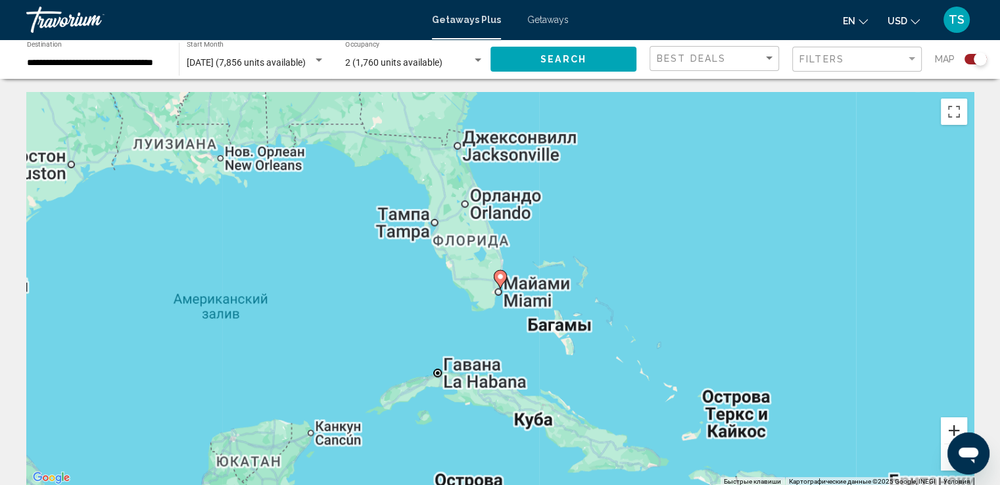
click at [947, 427] on button "Увеличить" at bounding box center [954, 430] width 26 height 26
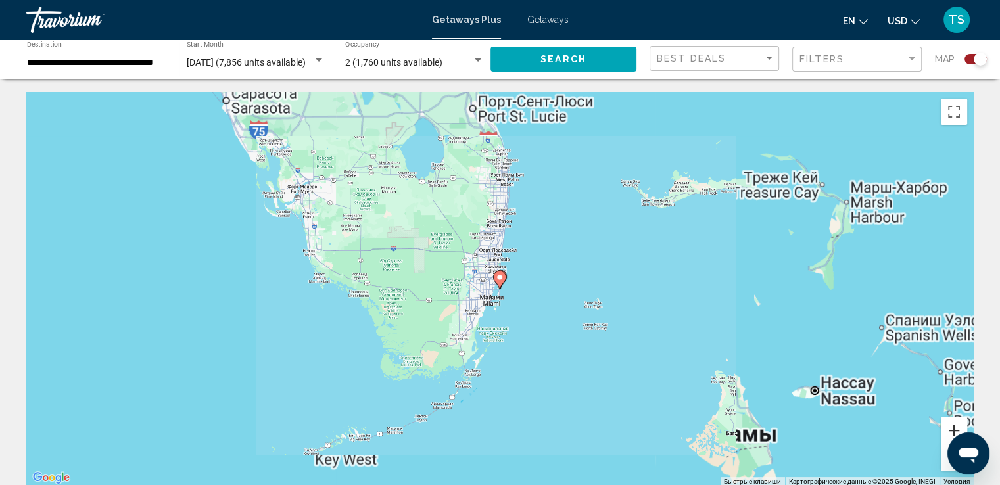
click at [947, 427] on button "Увеличить" at bounding box center [954, 430] width 26 height 26
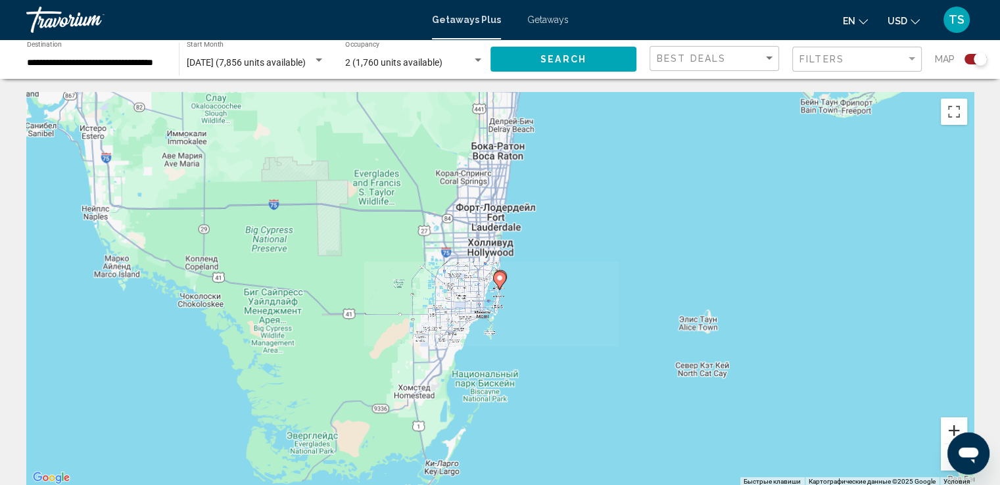
click at [949, 427] on button "Увеличить" at bounding box center [954, 430] width 26 height 26
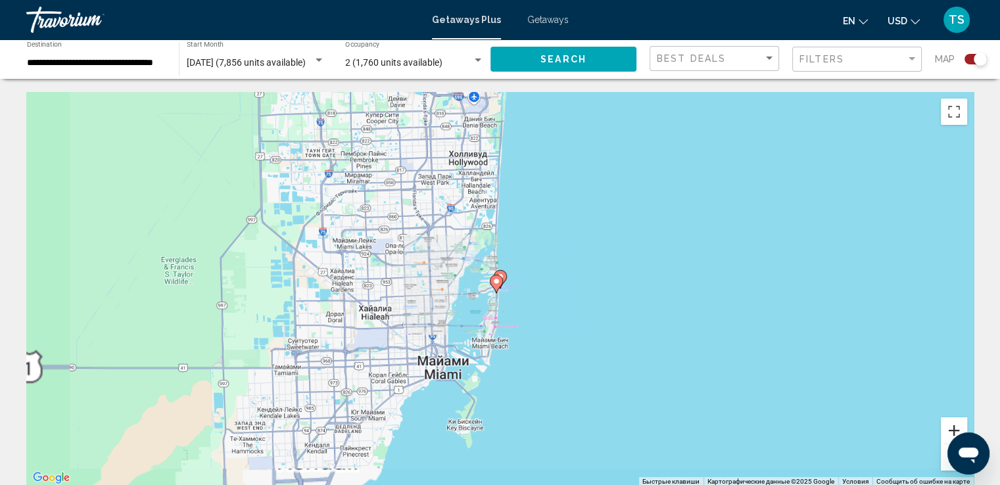
click at [949, 427] on button "Увеличить" at bounding box center [954, 430] width 26 height 26
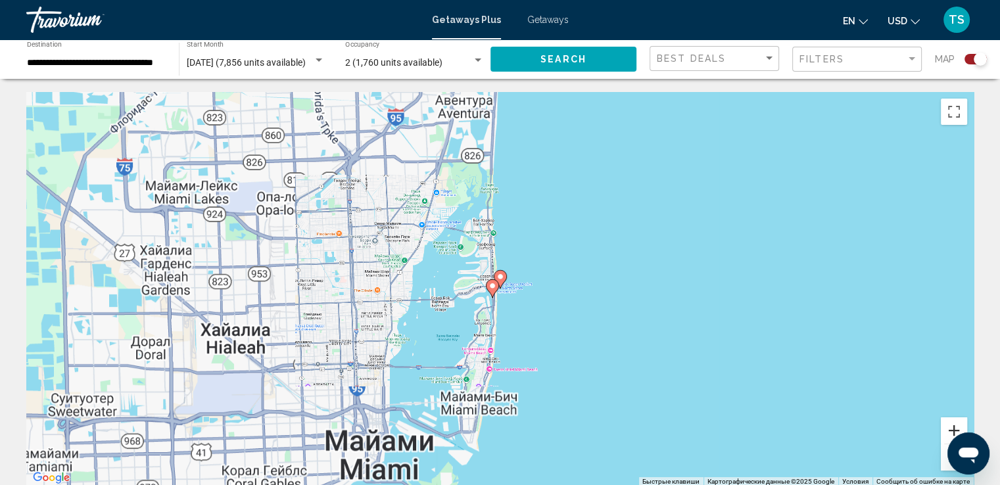
click at [949, 427] on button "Увеличить" at bounding box center [954, 430] width 26 height 26
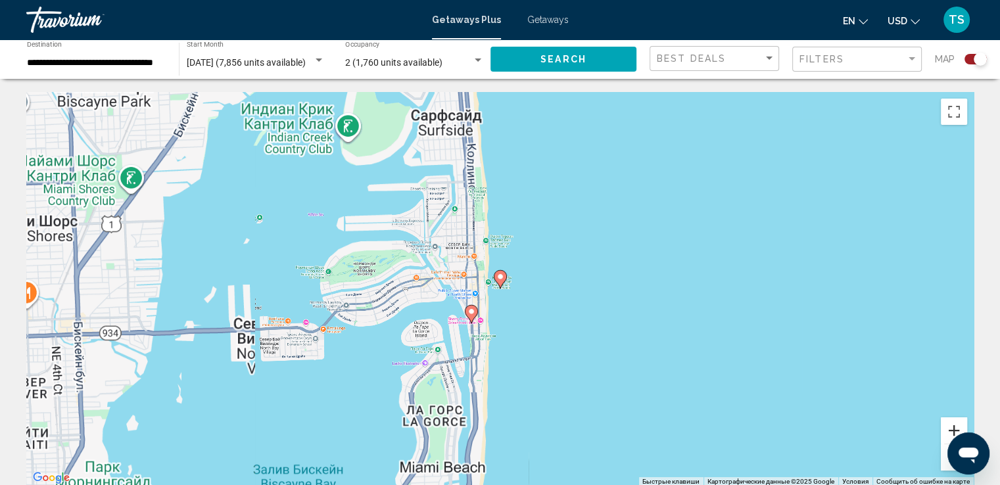
click at [949, 427] on button "Увеличить" at bounding box center [954, 430] width 26 height 26
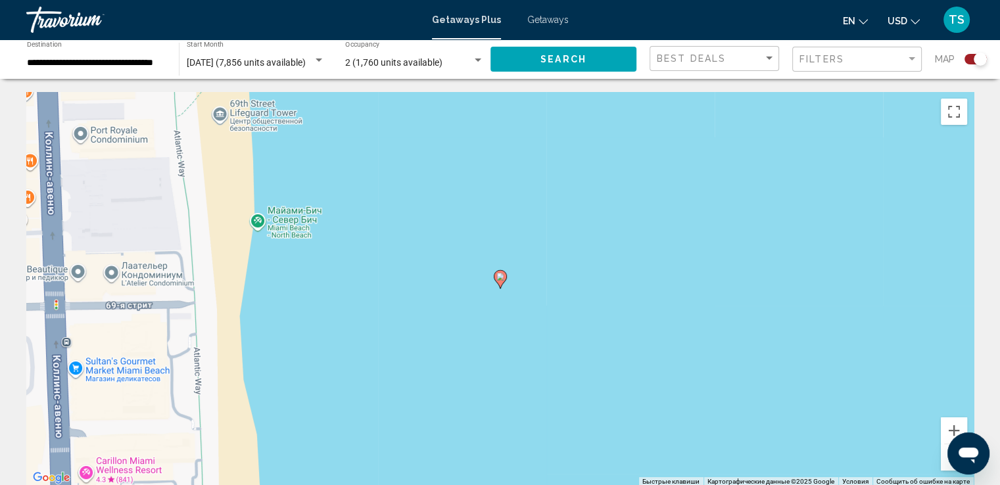
click at [498, 277] on image "Main content" at bounding box center [500, 277] width 8 height 8
type input "**********"
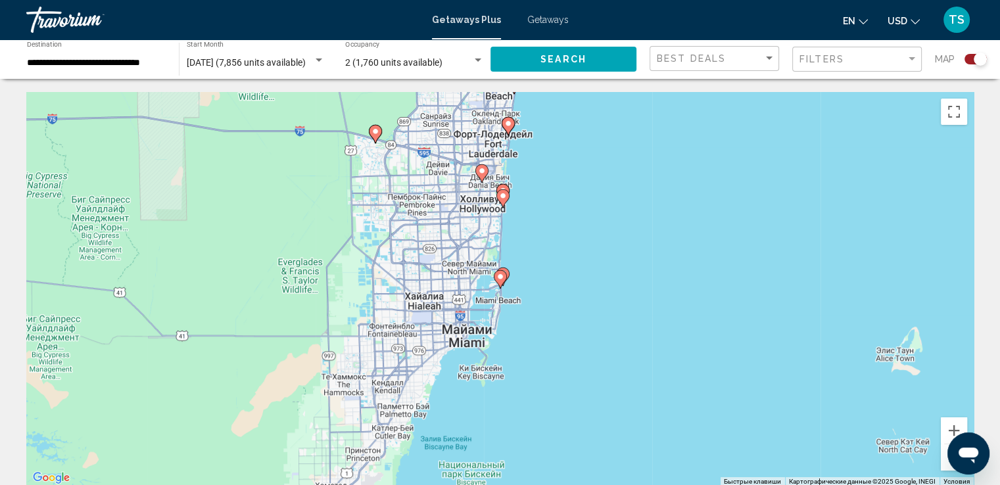
click at [498, 276] on image "Main content" at bounding box center [500, 277] width 8 height 8
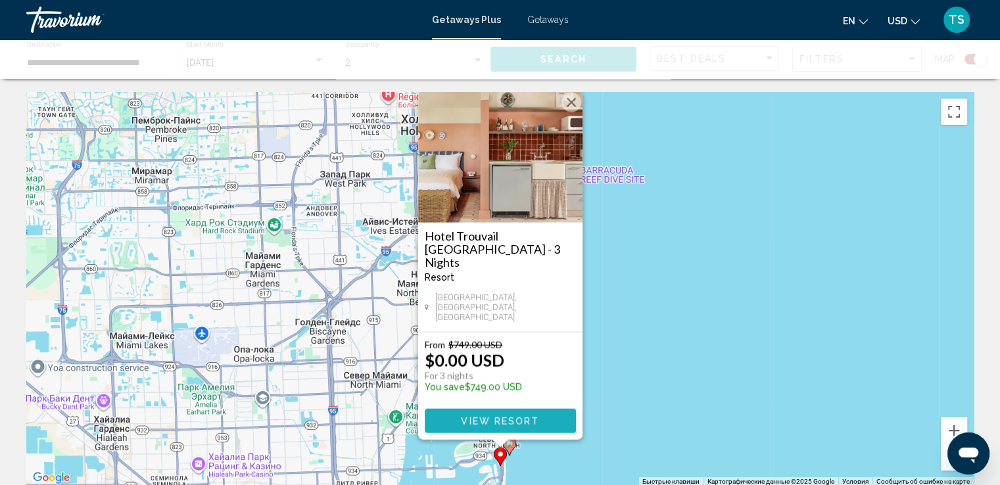
click at [524, 419] on span "View Resort" at bounding box center [500, 421] width 78 height 11
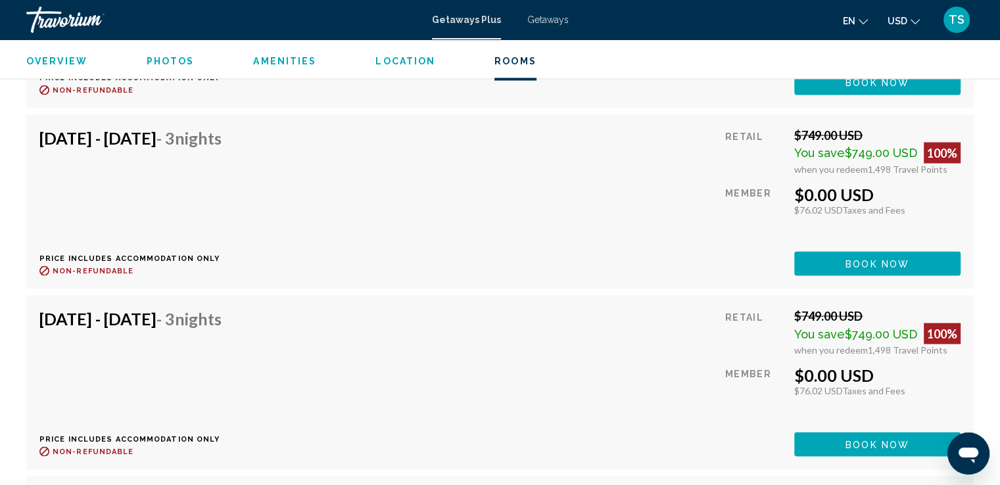
scroll to position [2550, 0]
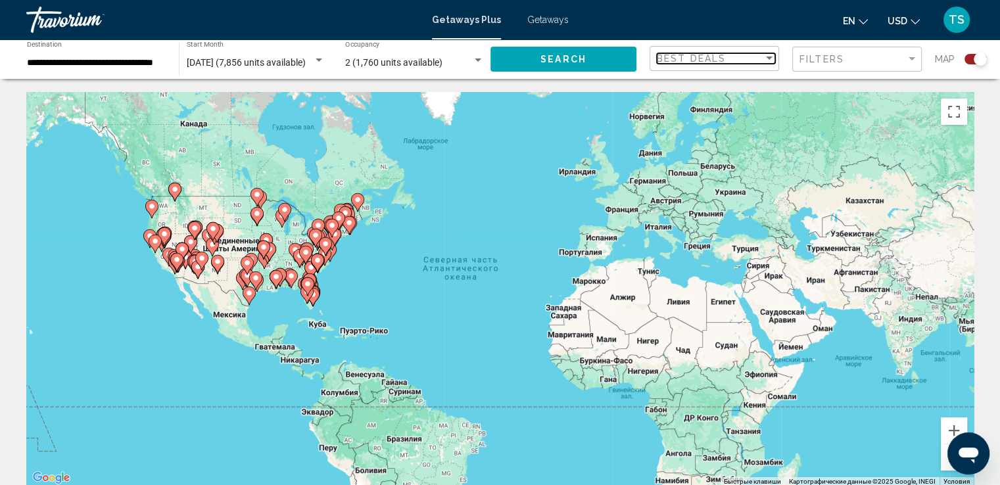
click at [736, 60] on div "Best Deals" at bounding box center [710, 58] width 106 height 11
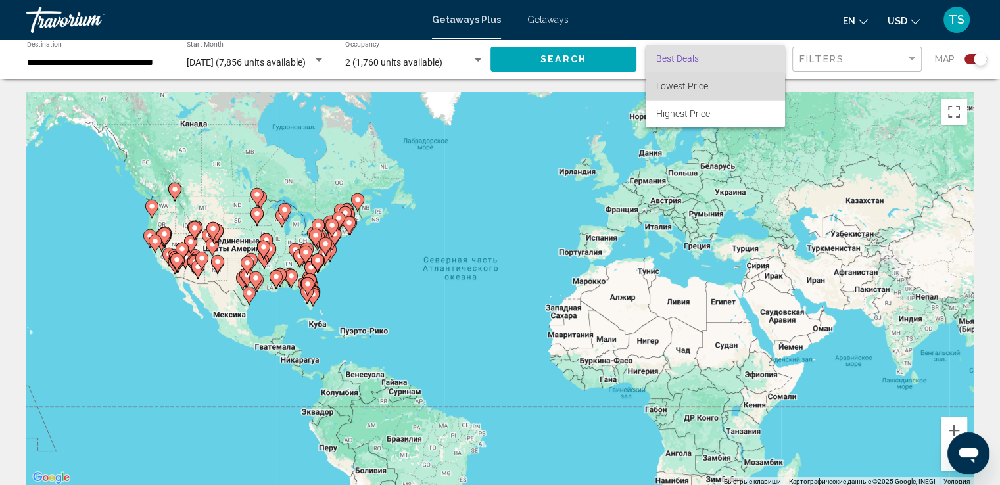
click at [711, 87] on span "Lowest Price" at bounding box center [715, 86] width 118 height 28
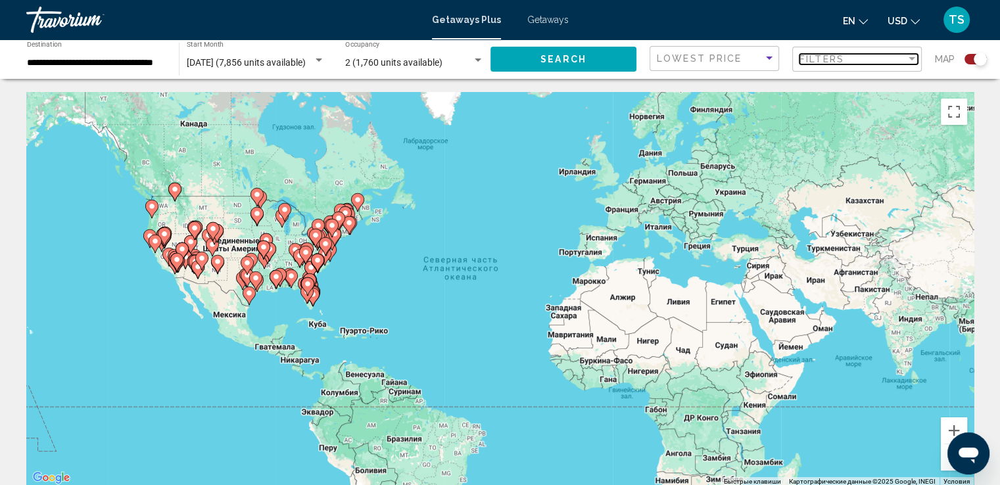
click at [899, 59] on div "Filters" at bounding box center [852, 59] width 106 height 11
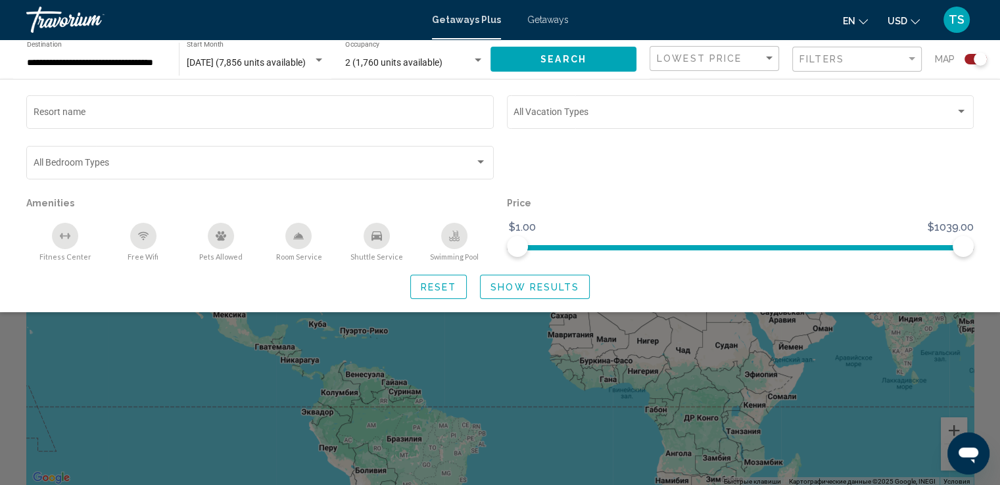
click at [223, 232] on icon "Pets Allowed" at bounding box center [221, 235] width 11 height 9
click at [222, 239] on icon "Pets Allowed" at bounding box center [221, 235] width 11 height 9
click at [602, 51] on button "Search" at bounding box center [563, 59] width 146 height 24
click at [490, 352] on div "Search widget" at bounding box center [500, 341] width 1000 height 288
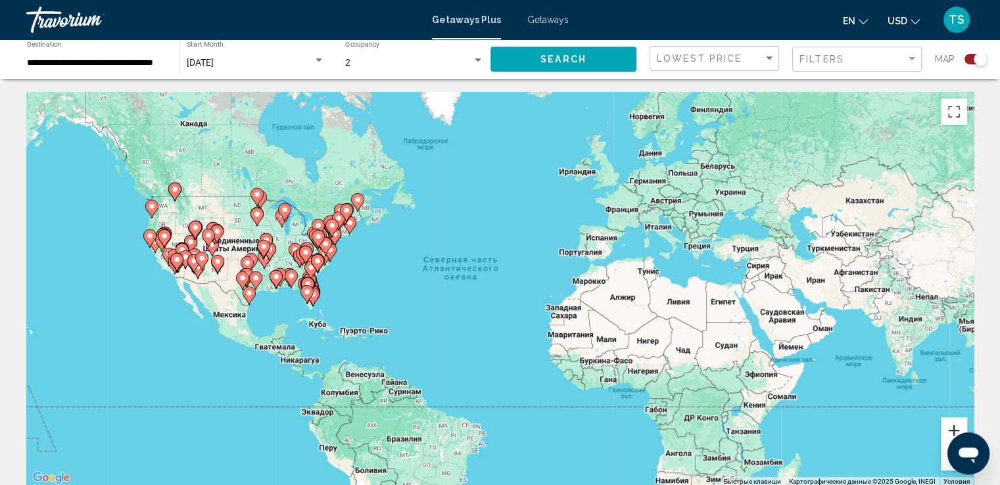
drag, startPoint x: 952, startPoint y: 426, endPoint x: 939, endPoint y: 355, distance: 72.1
click at [939, 355] on div "Чтобы активировать перетаскивание с помощью клавиатуры, нажмите Alt + Ввод. Пос…" at bounding box center [499, 289] width 947 height 394
click at [956, 427] on button "Увеличить" at bounding box center [954, 430] width 26 height 26
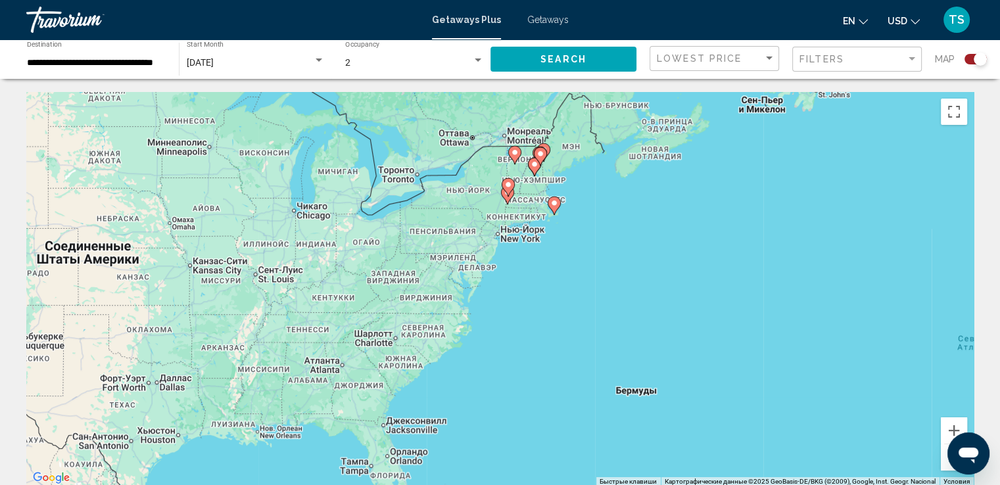
drag, startPoint x: 200, startPoint y: 264, endPoint x: 860, endPoint y: 404, distance: 674.5
click at [860, 404] on div "Чтобы активировать перетаскивание с помощью клавиатуры, нажмите Alt + Ввод. Пос…" at bounding box center [499, 289] width 947 height 394
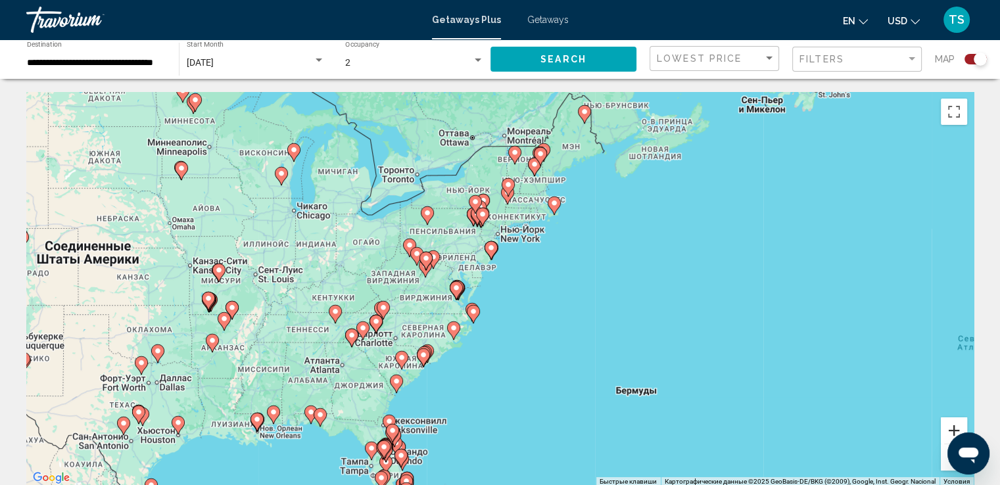
click at [959, 426] on button "Увеличить" at bounding box center [954, 430] width 26 height 26
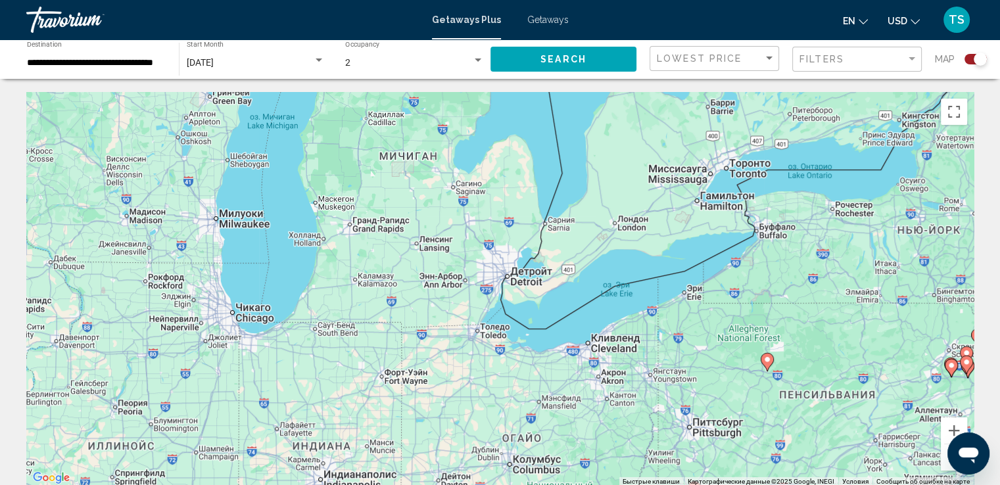
drag, startPoint x: 106, startPoint y: 175, endPoint x: 669, endPoint y: 510, distance: 655.2
click at [669, 484] on html "**********" at bounding box center [500, 242] width 1000 height 485
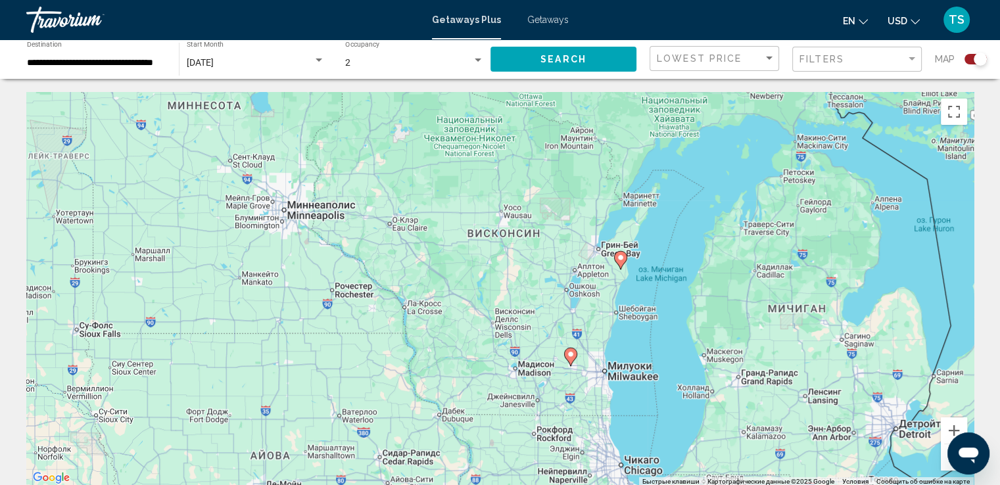
drag, startPoint x: 386, startPoint y: 238, endPoint x: 785, endPoint y: 403, distance: 432.4
click at [785, 403] on div "Чтобы активировать перетаскивание с помощью клавиатуры, нажмите Alt + Ввод. Пос…" at bounding box center [499, 289] width 947 height 394
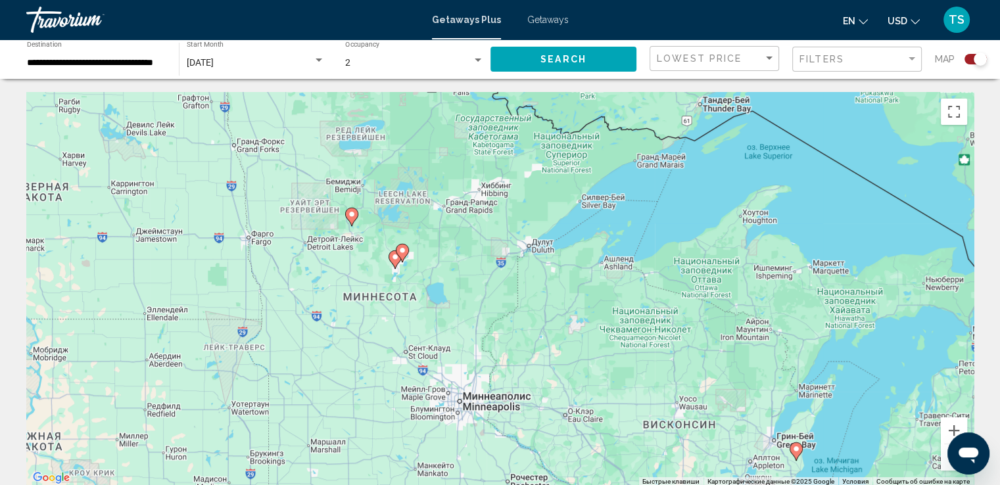
drag, startPoint x: 223, startPoint y: 236, endPoint x: 394, endPoint y: 417, distance: 248.8
click at [394, 417] on div "Чтобы активировать перетаскивание с помощью клавиатуры, нажмите Alt + Ввод. Пос…" at bounding box center [499, 289] width 947 height 394
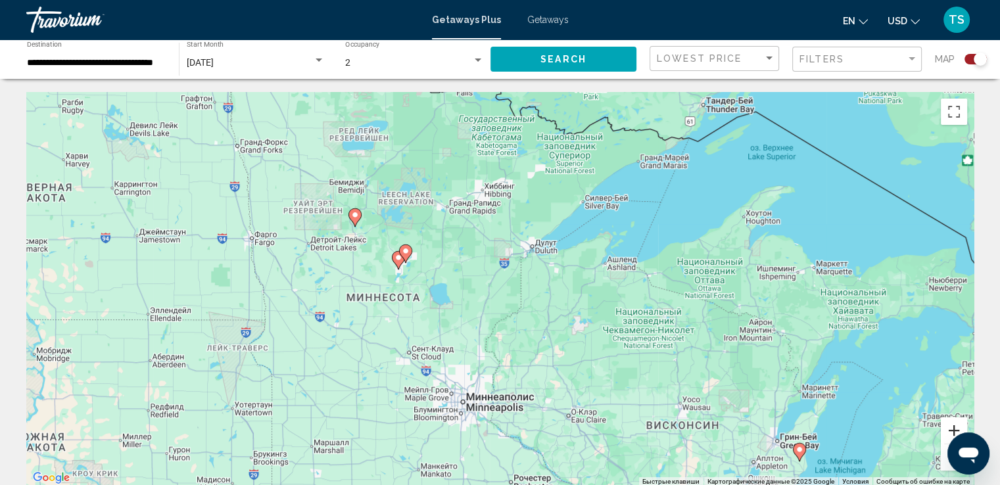
click at [954, 426] on button "Увеличить" at bounding box center [954, 430] width 26 height 26
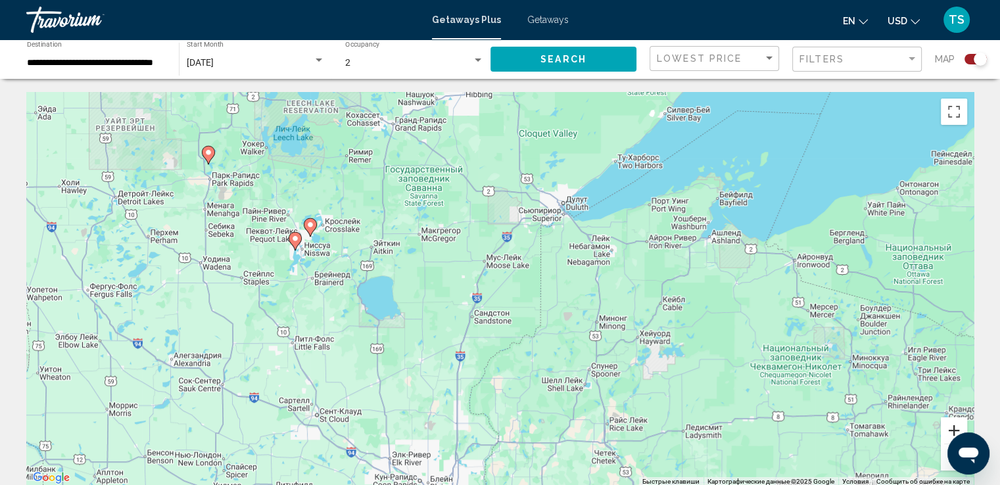
click at [954, 425] on button "Увеличить" at bounding box center [954, 430] width 26 height 26
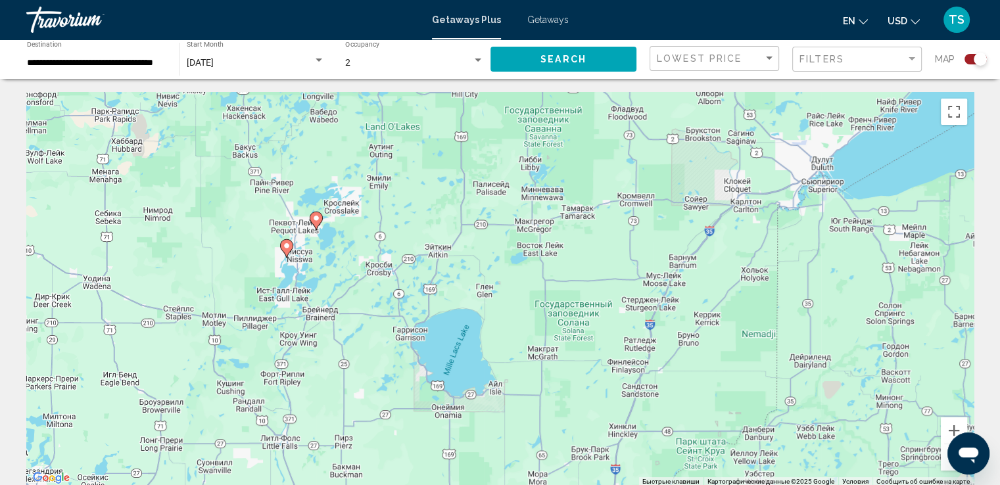
drag, startPoint x: 139, startPoint y: 282, endPoint x: 340, endPoint y: 324, distance: 204.8
click at [340, 324] on div "Чтобы активировать перетаскивание с помощью клавиатуры, нажмите Alt + Ввод. Пос…" at bounding box center [499, 289] width 947 height 394
click at [947, 429] on button "Увеличить" at bounding box center [954, 430] width 26 height 26
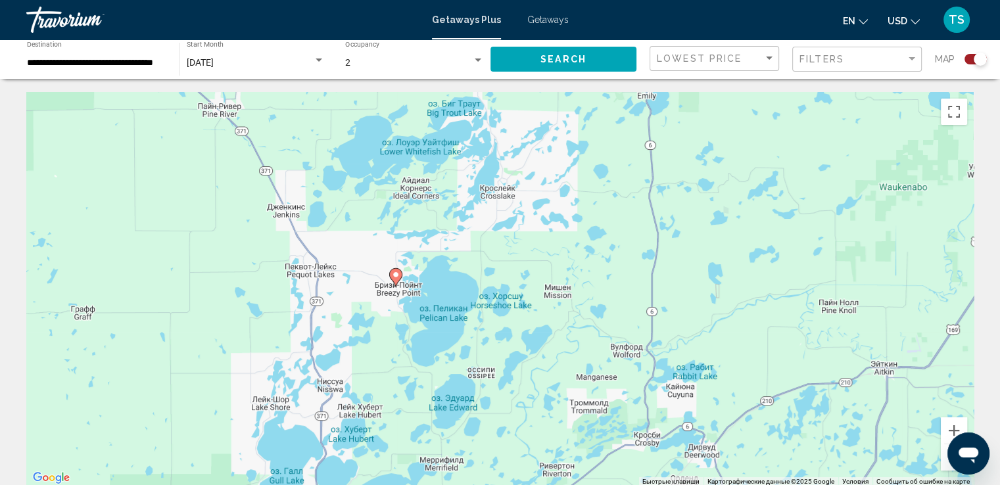
drag, startPoint x: 169, startPoint y: 222, endPoint x: 805, endPoint y: 453, distance: 676.4
click at [805, 453] on div "Чтобы активировать перетаскивание с помощью клавиатуры, нажмите Alt + Ввод. Пос…" at bounding box center [499, 289] width 947 height 394
click at [397, 278] on image "Main content" at bounding box center [396, 275] width 8 height 8
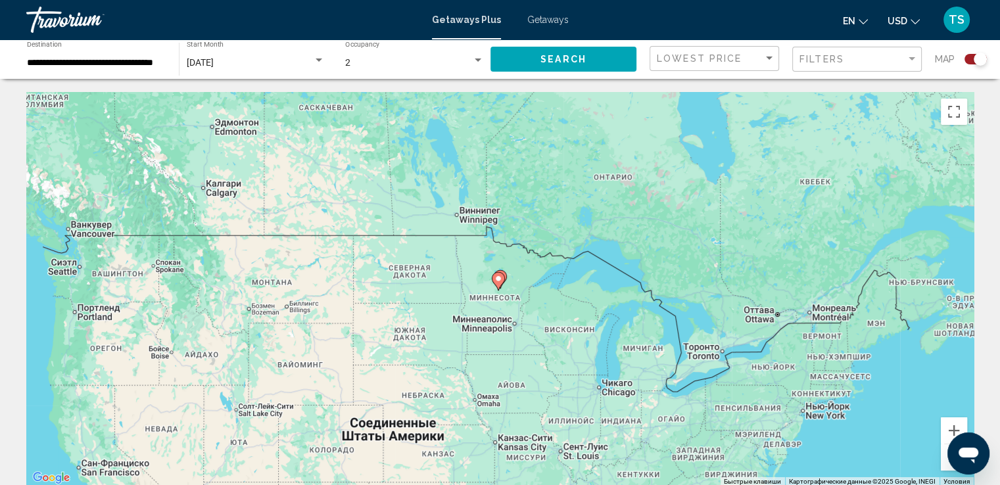
click at [498, 277] on image "Main content" at bounding box center [498, 279] width 8 height 8
type input "**********"
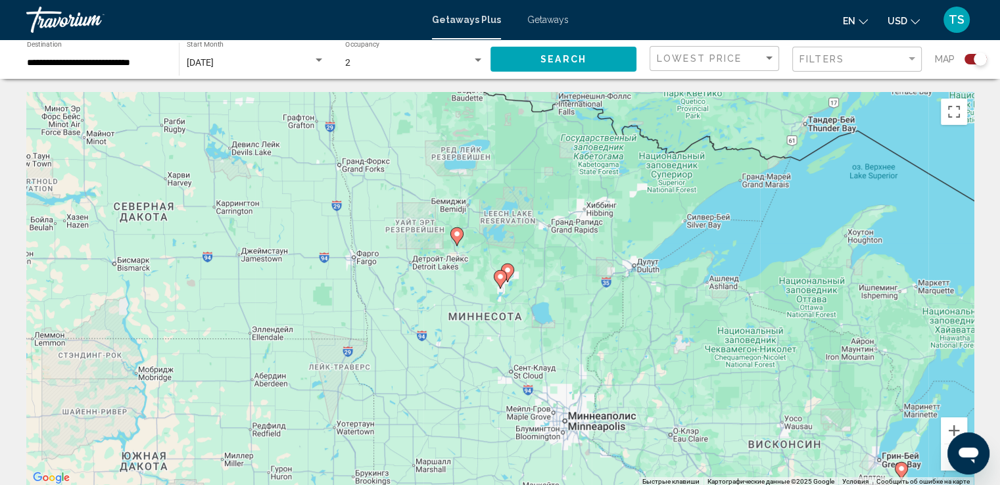
click at [499, 277] on image "Main content" at bounding box center [500, 277] width 8 height 8
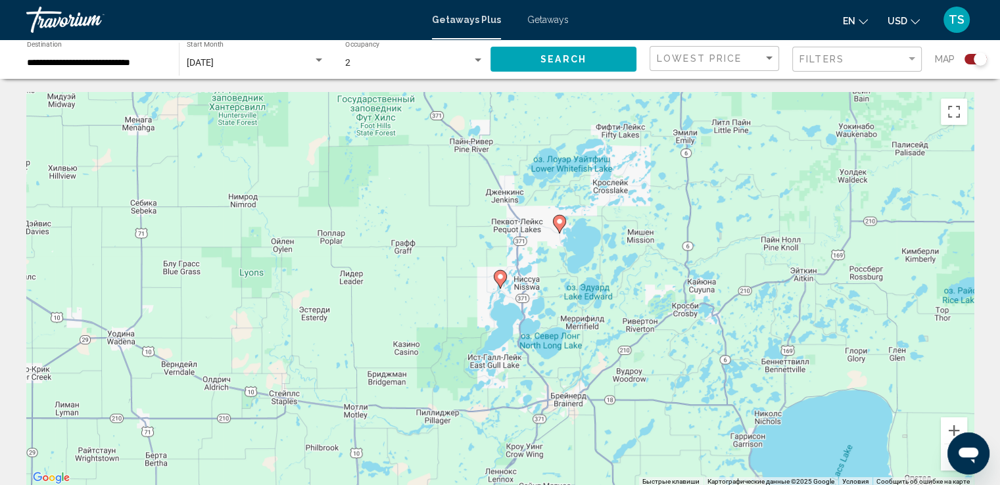
click at [499, 276] on image "Main content" at bounding box center [500, 277] width 8 height 8
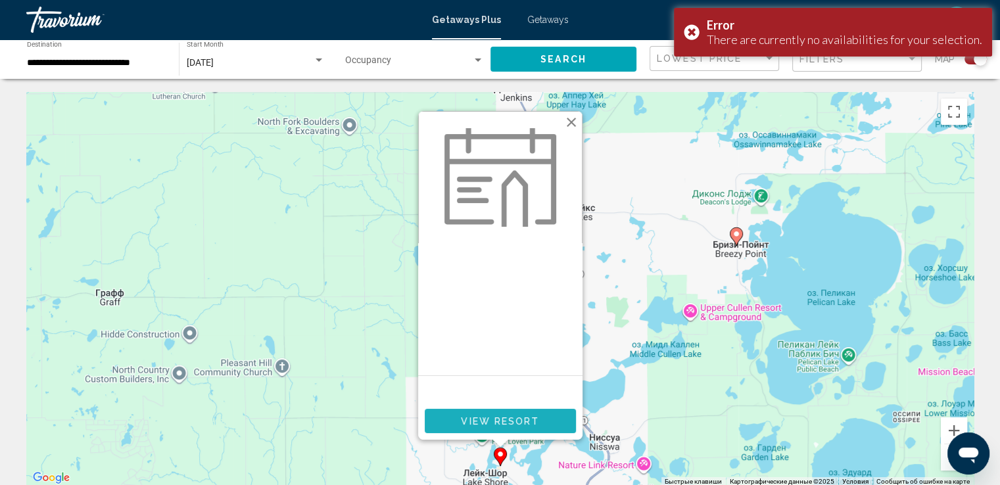
click at [517, 417] on span "View Resort" at bounding box center [500, 421] width 78 height 11
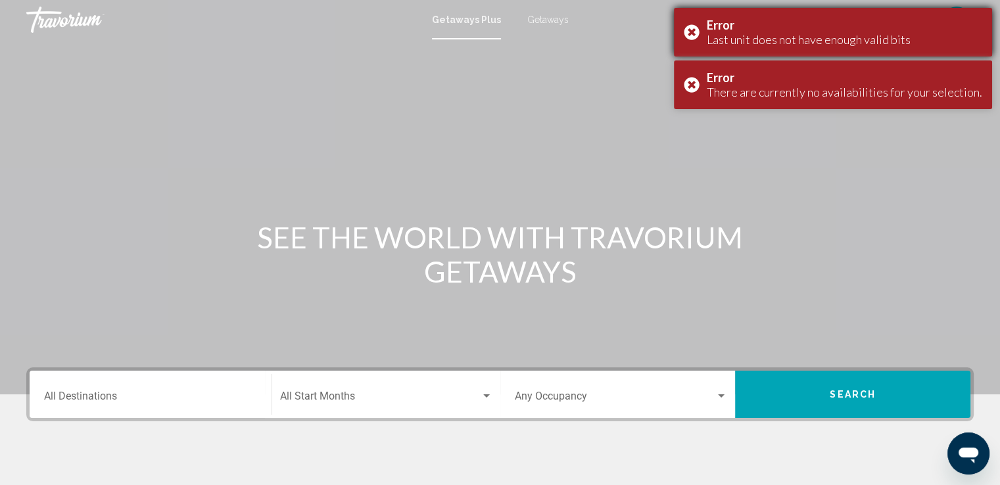
click at [697, 32] on div "Error Last unit does not have enough valid bits" at bounding box center [833, 32] width 318 height 49
